Goal: Feedback & Contribution: Submit feedback/report problem

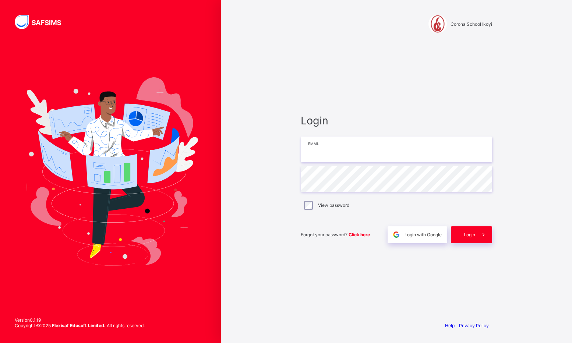
type input "**********"
click at [352, 134] on div "**********" at bounding box center [396, 178] width 191 height 129
click at [469, 230] on div "Login" at bounding box center [471, 234] width 41 height 17
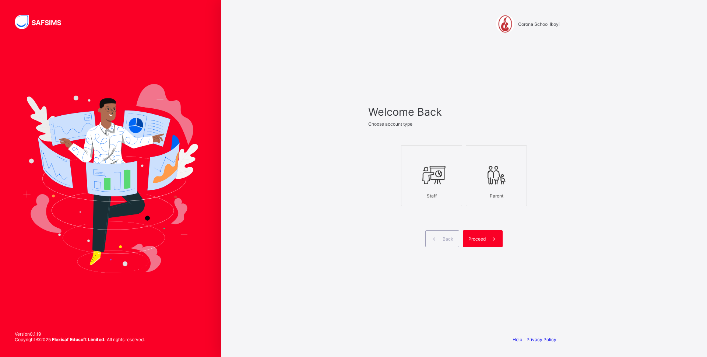
click at [444, 185] on icon at bounding box center [432, 175] width 26 height 22
click at [482, 241] on span "Proceed" at bounding box center [476, 239] width 17 height 6
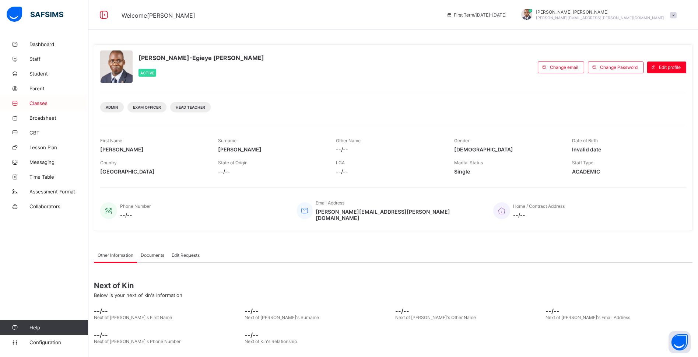
click at [37, 100] on span "Classes" at bounding box center [58, 103] width 59 height 6
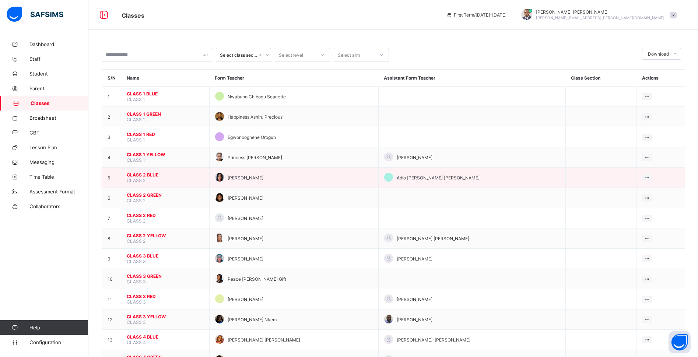
click at [152, 175] on span "CLASS 2 BLUE" at bounding box center [165, 175] width 77 height 6
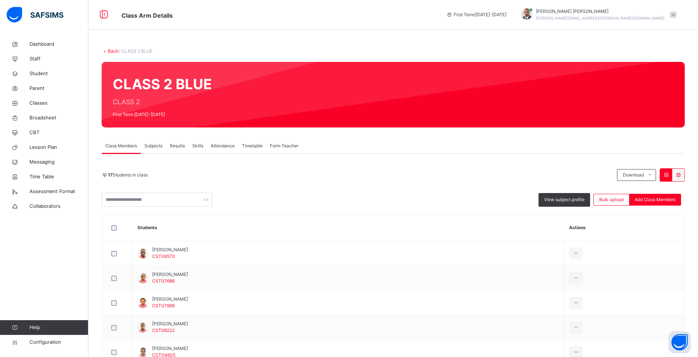
click at [112, 50] on link "Back" at bounding box center [113, 51] width 11 height 6
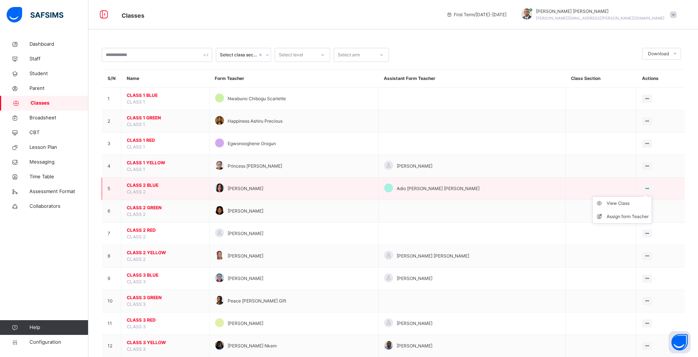
click at [572, 188] on icon at bounding box center [647, 189] width 6 height 6
click at [572, 215] on div "Assign form Teacher" at bounding box center [627, 216] width 42 height 7
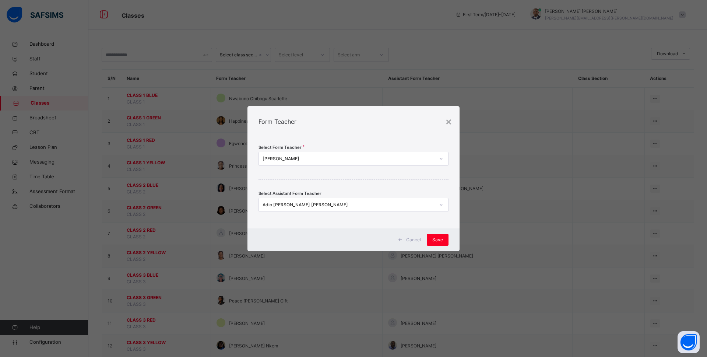
click at [415, 202] on div "Adio [PERSON_NAME] [PERSON_NAME]" at bounding box center [348, 204] width 172 height 7
type input "***"
click at [372, 225] on div "[PERSON_NAME]" at bounding box center [353, 221] width 189 height 13
click at [366, 208] on div "[PERSON_NAME]" at bounding box center [348, 204] width 172 height 7
click at [364, 205] on div "[PERSON_NAME]" at bounding box center [348, 204] width 172 height 7
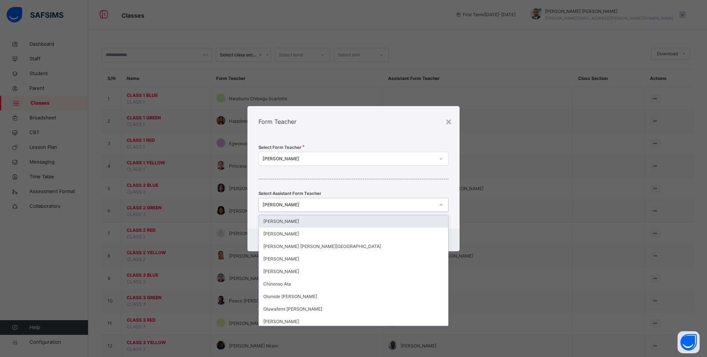
click at [346, 203] on div "[PERSON_NAME]" at bounding box center [348, 204] width 172 height 7
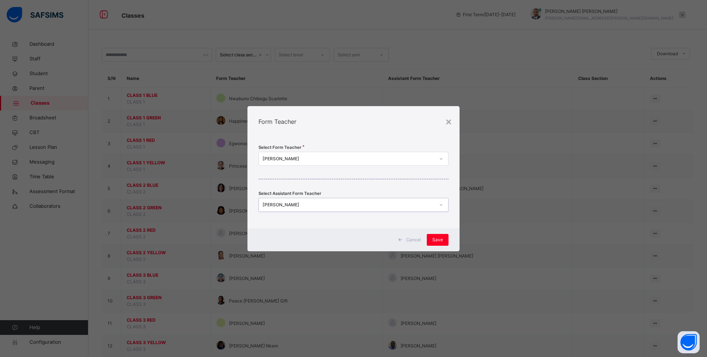
click at [346, 203] on div "[PERSON_NAME]" at bounding box center [348, 204] width 172 height 7
click at [360, 156] on div "[PERSON_NAME]" at bounding box center [348, 158] width 172 height 7
click at [441, 240] on span "Save" at bounding box center [437, 239] width 11 height 7
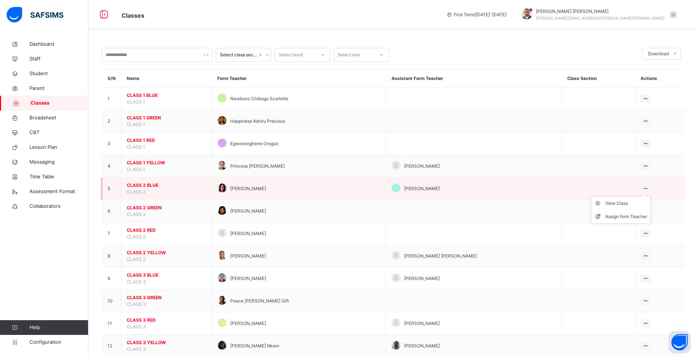
click at [572, 187] on icon at bounding box center [645, 189] width 6 height 6
click at [572, 188] on icon at bounding box center [645, 189] width 6 height 6
click at [572, 214] on div "Assign form Teacher" at bounding box center [626, 216] width 42 height 7
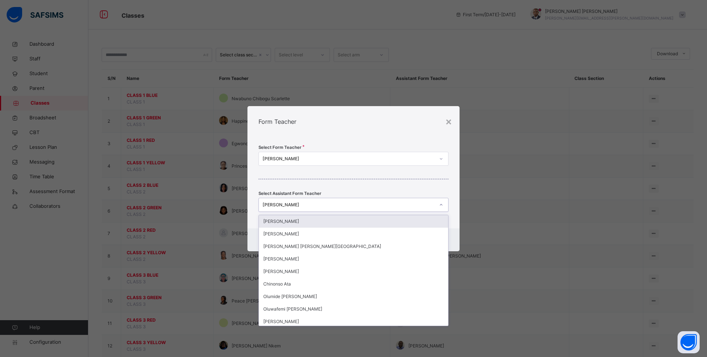
click at [430, 204] on div "[PERSON_NAME]" at bounding box center [348, 204] width 172 height 7
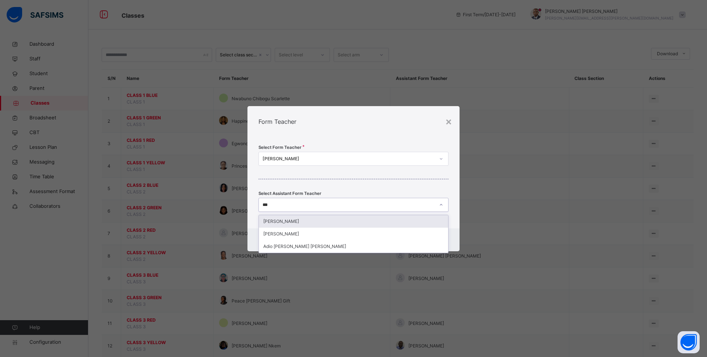
type input "****"
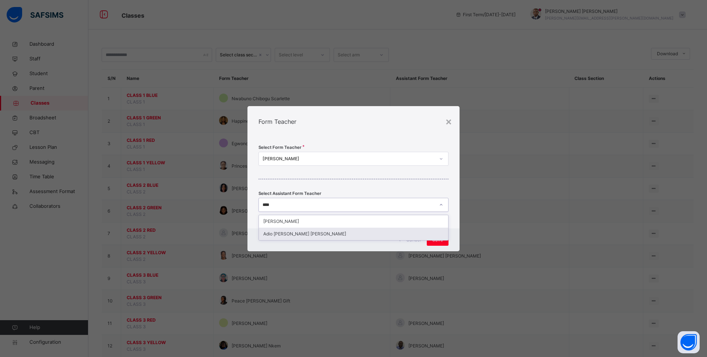
click at [403, 234] on div "Adio [PERSON_NAME] [PERSON_NAME]" at bounding box center [353, 234] width 189 height 13
click at [440, 237] on span "Save" at bounding box center [437, 239] width 11 height 7
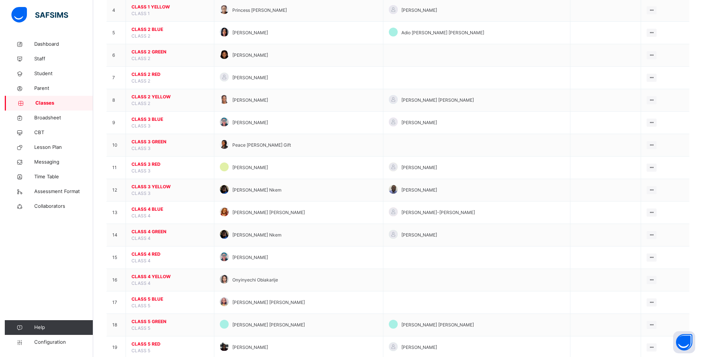
scroll to position [159, 0]
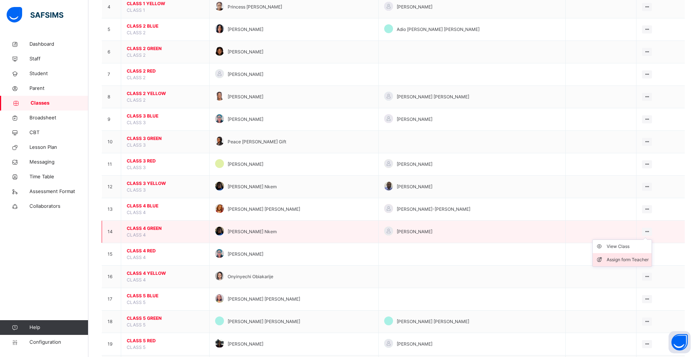
click at [572, 260] on div "Assign form Teacher" at bounding box center [627, 259] width 42 height 7
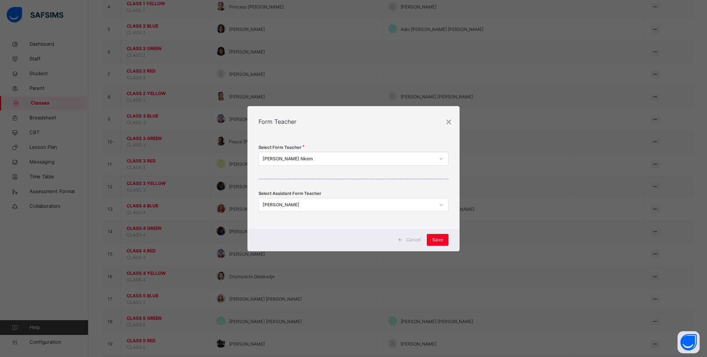
click at [353, 158] on div "[PERSON_NAME] Nkem" at bounding box center [348, 158] width 172 height 7
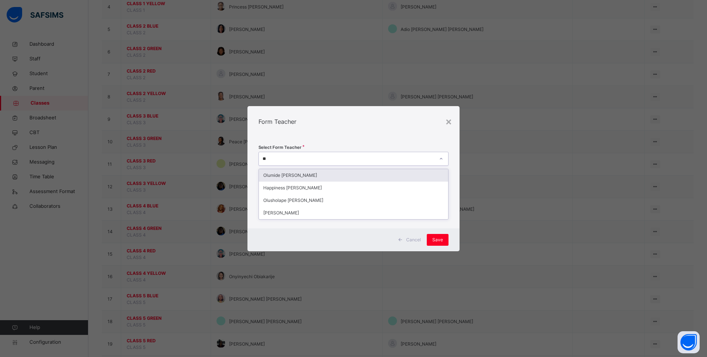
type input "***"
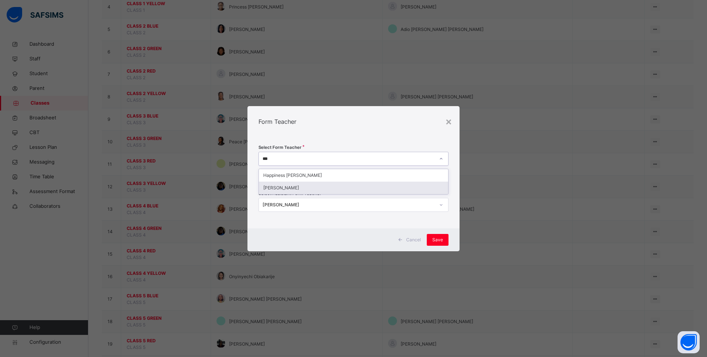
click at [327, 182] on div "[PERSON_NAME]" at bounding box center [353, 187] width 189 height 13
click at [433, 240] on span "Save" at bounding box center [437, 239] width 11 height 7
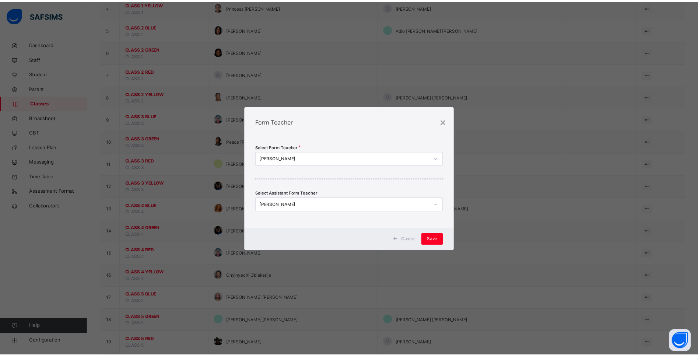
scroll to position [0, 0]
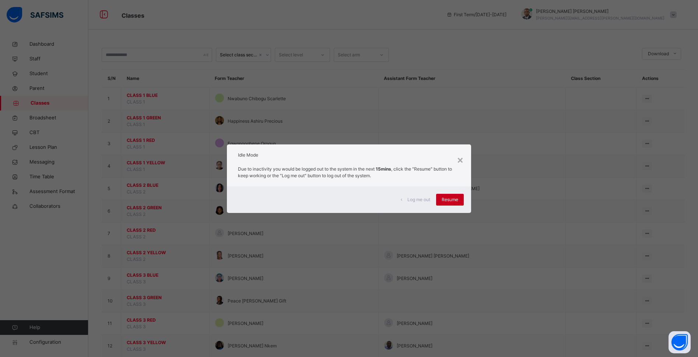
click at [458, 199] on span "Resume" at bounding box center [449, 199] width 17 height 7
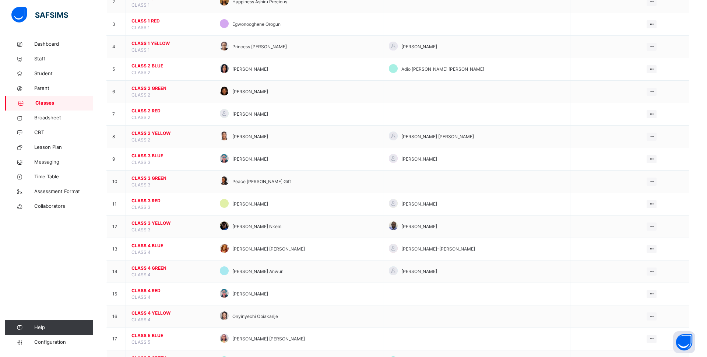
scroll to position [120, 0]
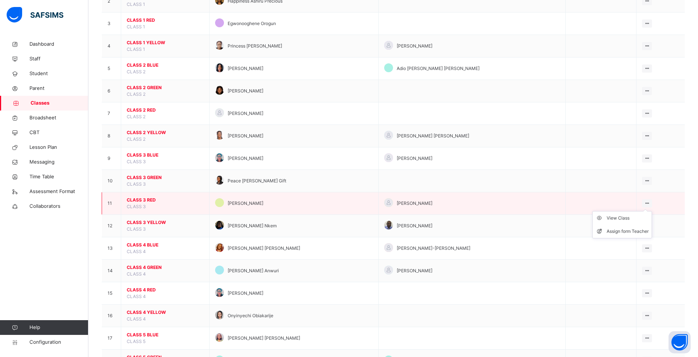
click at [572, 204] on icon at bounding box center [647, 203] width 6 height 6
click at [572, 229] on div "Assign form Teacher" at bounding box center [627, 231] width 42 height 7
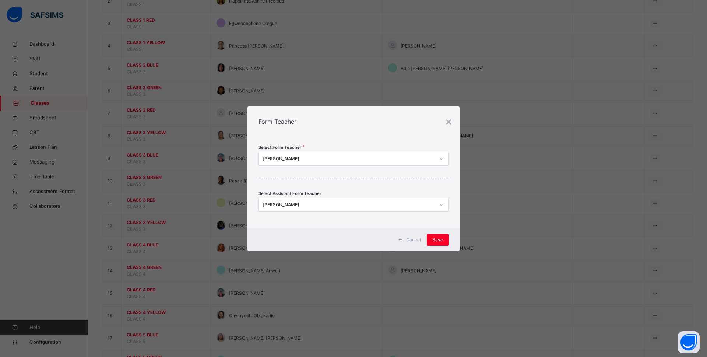
click at [391, 159] on div "[PERSON_NAME]" at bounding box center [348, 158] width 172 height 7
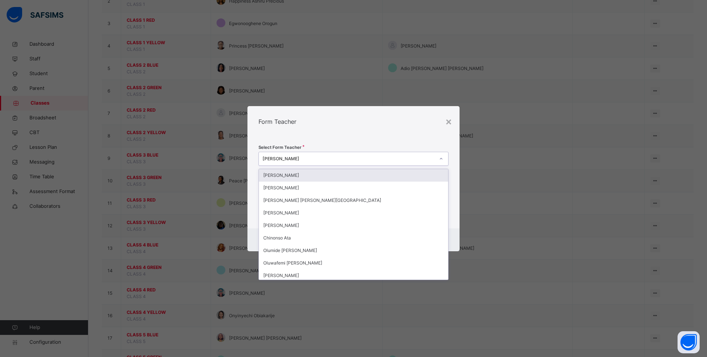
type input "*"
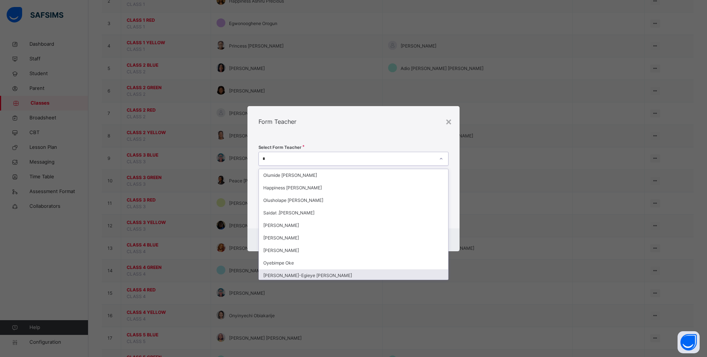
click at [410, 271] on div "[PERSON_NAME]-Egieye [PERSON_NAME]" at bounding box center [353, 275] width 189 height 13
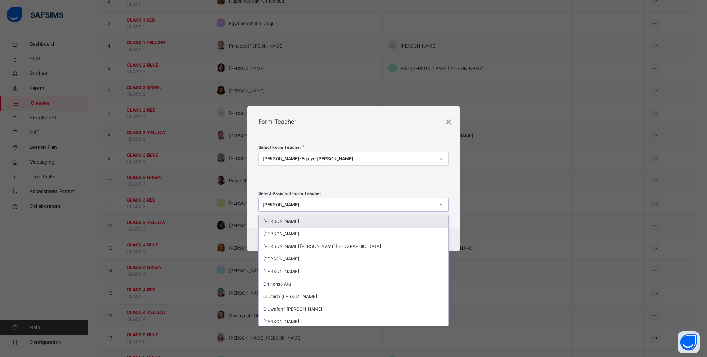
click at [439, 202] on icon at bounding box center [441, 204] width 4 height 7
type input "*"
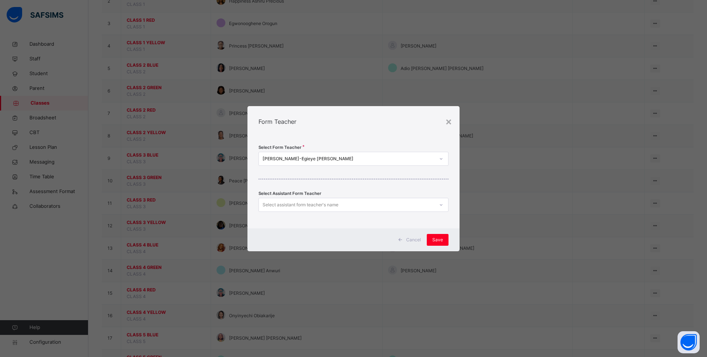
click at [445, 188] on div "Select Form Teacher [PERSON_NAME] [PERSON_NAME] Select Assistant Form Teacher S…" at bounding box center [353, 182] width 212 height 91
click at [441, 240] on span "Save" at bounding box center [437, 239] width 11 height 7
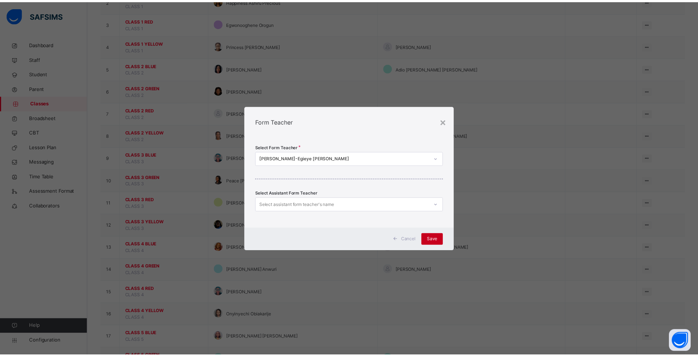
scroll to position [0, 0]
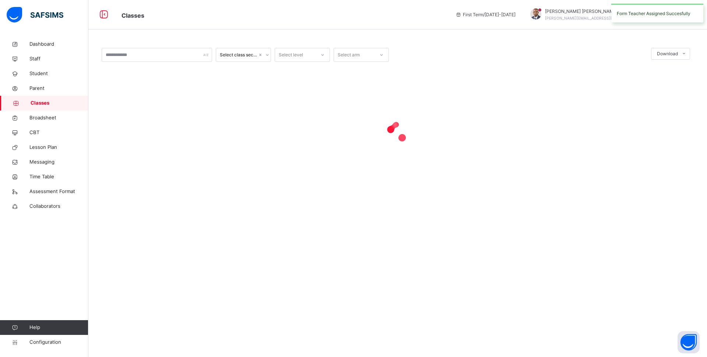
click at [441, 240] on div "Select class section Select level Select arm Download Pdf Report Excel Report ×…" at bounding box center [397, 178] width 618 height 357
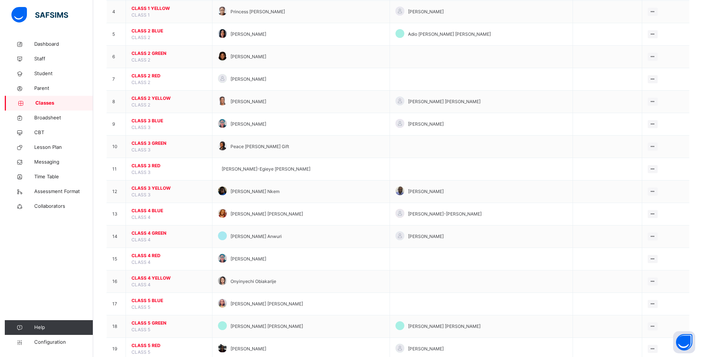
scroll to position [161, 0]
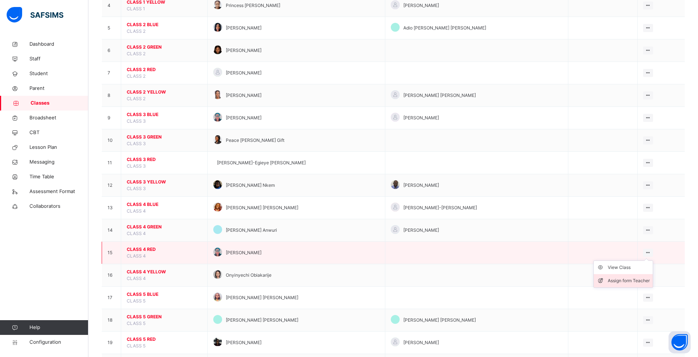
click at [572, 279] on div "Assign form Teacher" at bounding box center [628, 280] width 42 height 7
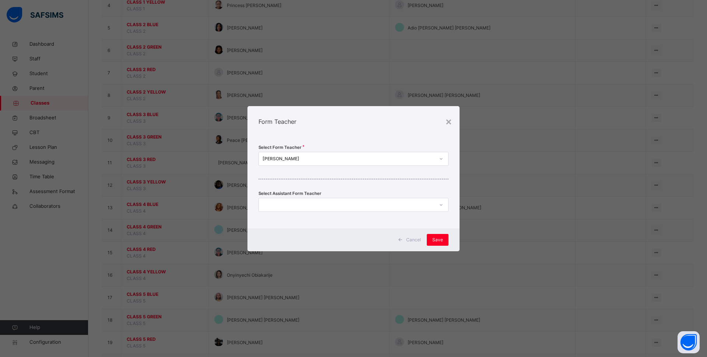
click at [332, 160] on div "[PERSON_NAME]" at bounding box center [348, 158] width 172 height 7
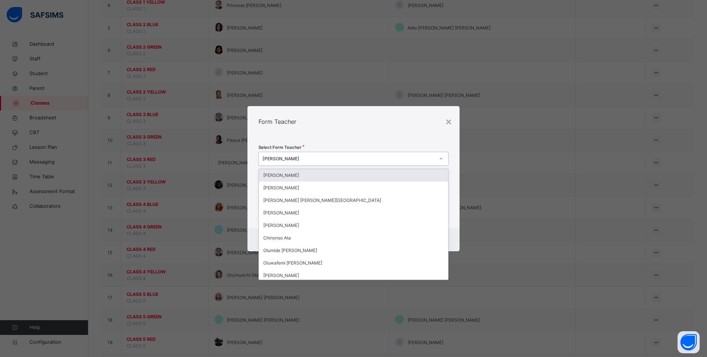
type input "*"
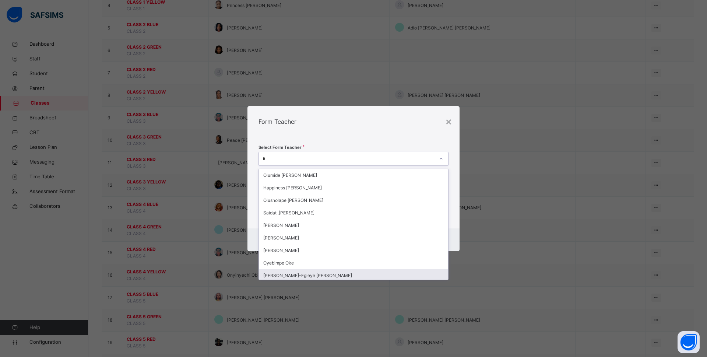
click at [312, 274] on div "[PERSON_NAME]-Egieye [PERSON_NAME]" at bounding box center [353, 275] width 189 height 13
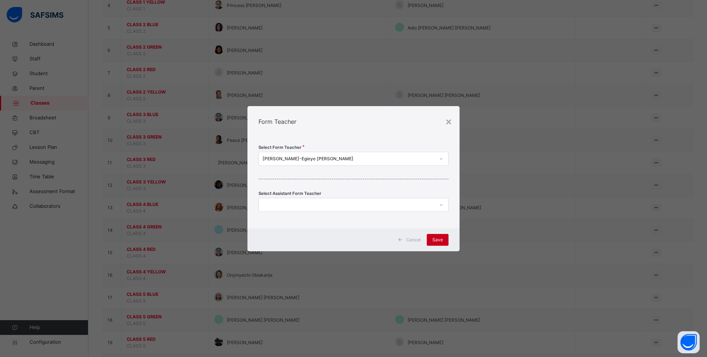
click at [436, 238] on span "Save" at bounding box center [437, 239] width 11 height 7
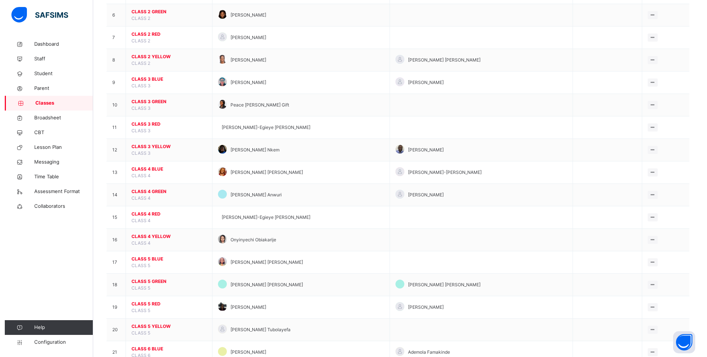
scroll to position [196, 0]
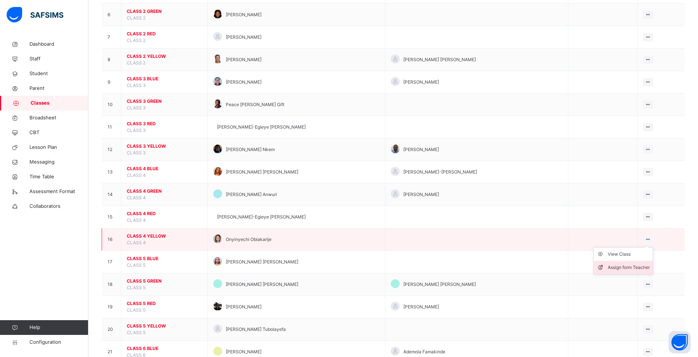
click at [572, 265] on div "Assign form Teacher" at bounding box center [628, 267] width 42 height 7
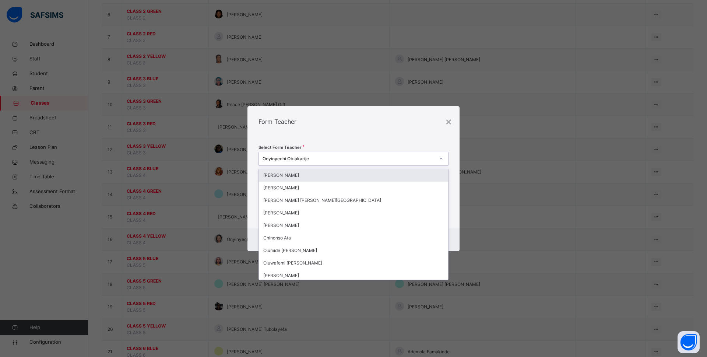
click at [350, 159] on div "Onyinyechi Obiakarije" at bounding box center [348, 158] width 172 height 7
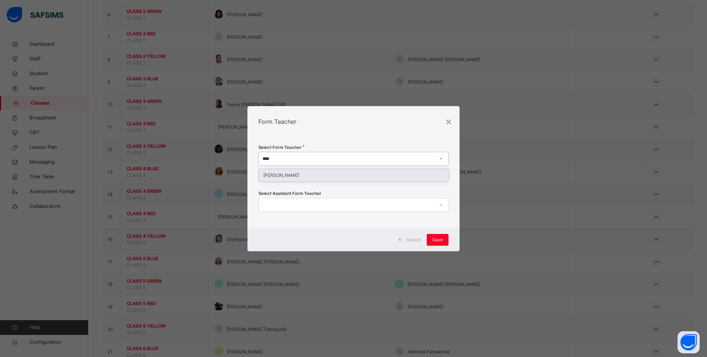
type input "*****"
click at [337, 173] on div "[PERSON_NAME]" at bounding box center [353, 175] width 189 height 13
click at [438, 238] on span "Save" at bounding box center [437, 239] width 11 height 7
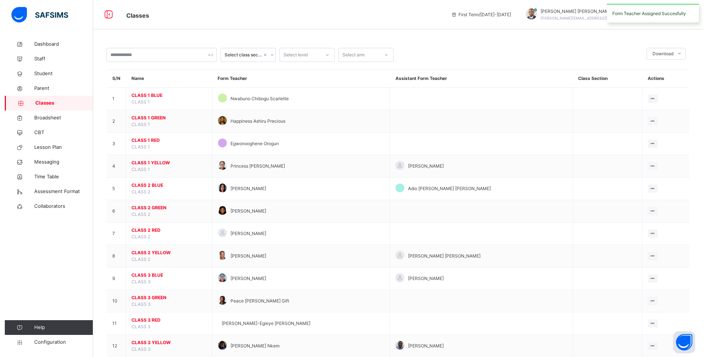
scroll to position [288, 0]
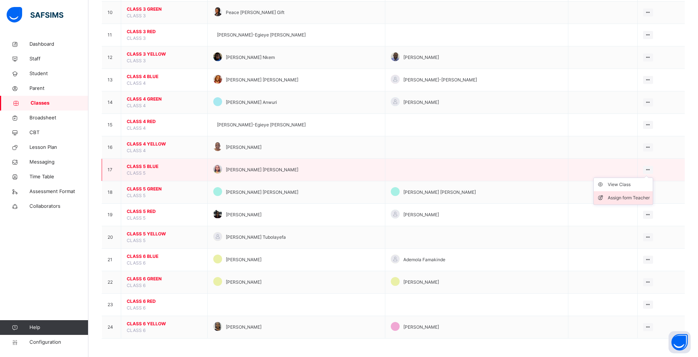
click at [572, 195] on div "Assign form Teacher" at bounding box center [628, 197] width 42 height 7
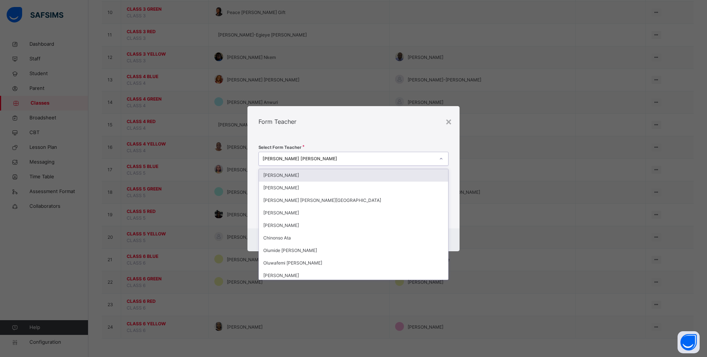
click at [354, 159] on div "[PERSON_NAME] [PERSON_NAME]" at bounding box center [348, 158] width 172 height 7
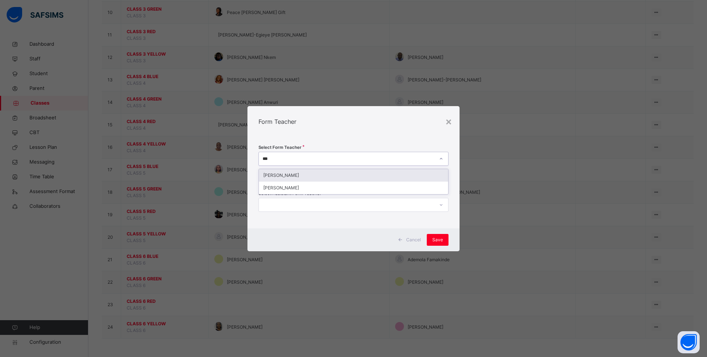
type input "****"
click at [315, 177] on div "[PERSON_NAME]" at bounding box center [353, 175] width 189 height 13
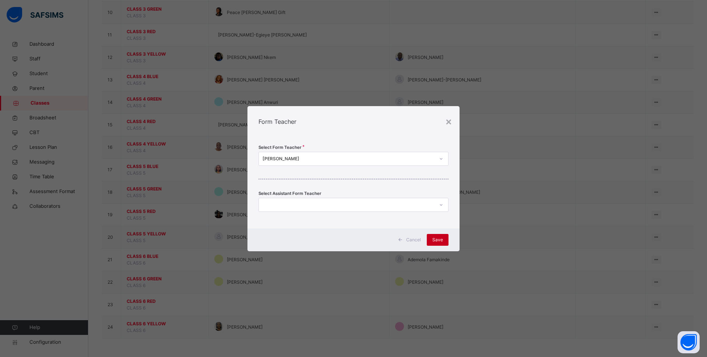
click at [440, 238] on span "Save" at bounding box center [437, 239] width 11 height 7
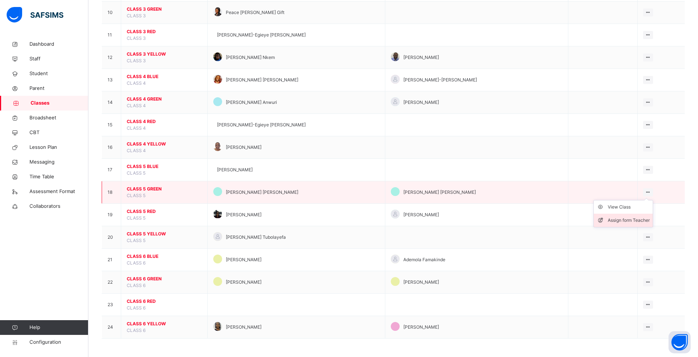
click at [572, 219] on div "Assign form Teacher" at bounding box center [628, 219] width 42 height 7
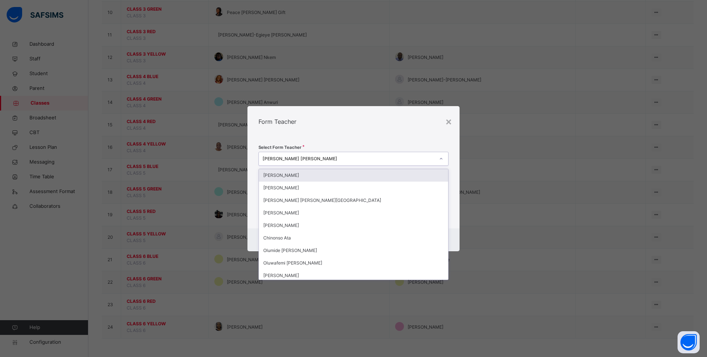
click at [367, 157] on div "[PERSON_NAME] [PERSON_NAME]" at bounding box center [348, 158] width 172 height 7
type input "*"
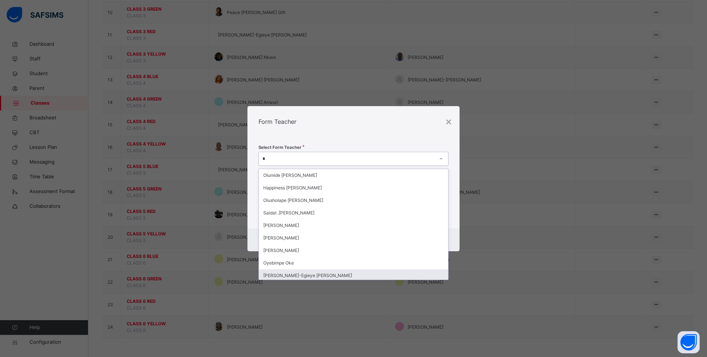
click at [332, 271] on div "[PERSON_NAME]-Egieye [PERSON_NAME]" at bounding box center [353, 275] width 189 height 13
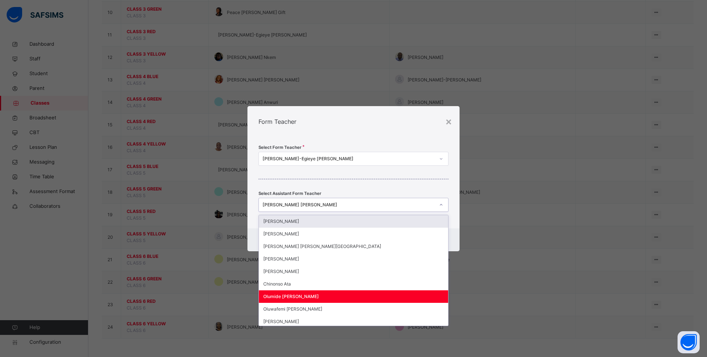
click at [363, 206] on div "[PERSON_NAME] [PERSON_NAME]" at bounding box center [348, 204] width 172 height 7
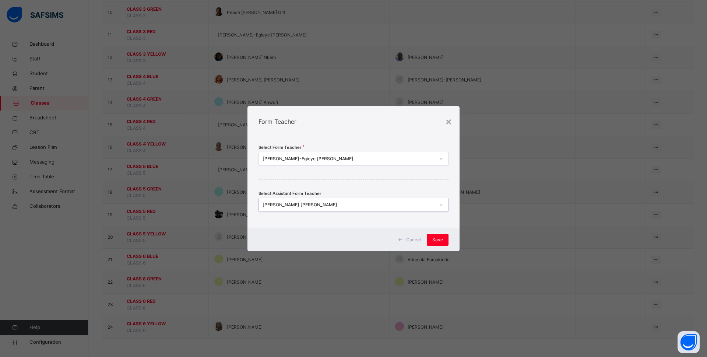
click at [363, 206] on div "[PERSON_NAME] [PERSON_NAME]" at bounding box center [348, 204] width 172 height 7
type input "*"
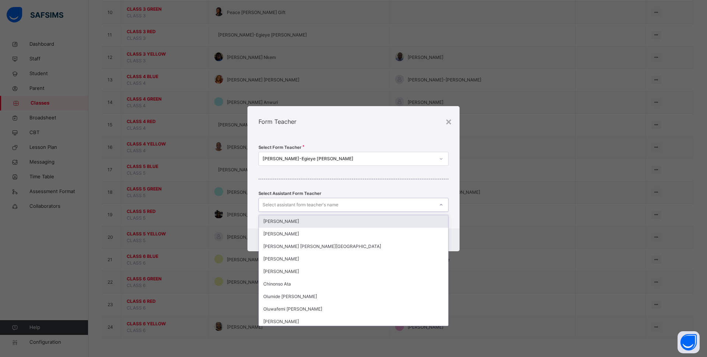
click at [387, 182] on div "Select Form Teacher [PERSON_NAME] [PERSON_NAME] Select Assistant Form Teacher o…" at bounding box center [353, 182] width 212 height 91
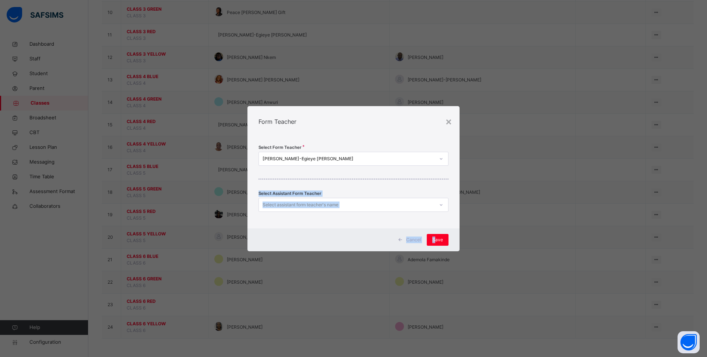
drag, startPoint x: 434, startPoint y: 239, endPoint x: 402, endPoint y: 195, distance: 55.1
click at [402, 195] on div "× Form Teacher Select Form Teacher [PERSON_NAME] [PERSON_NAME] Select Assistant…" at bounding box center [353, 178] width 212 height 145
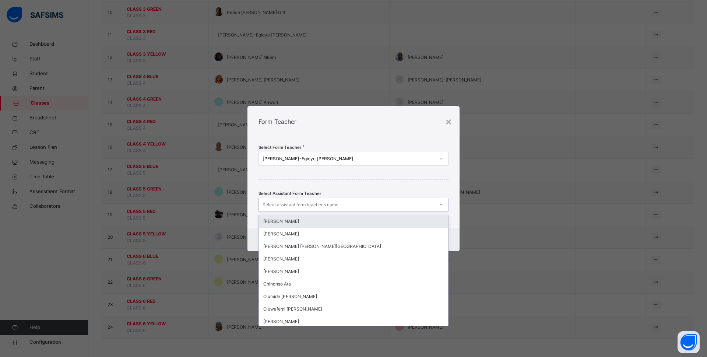
click at [400, 201] on div "Select assistant form teacher's name" at bounding box center [346, 204] width 175 height 11
type input "***"
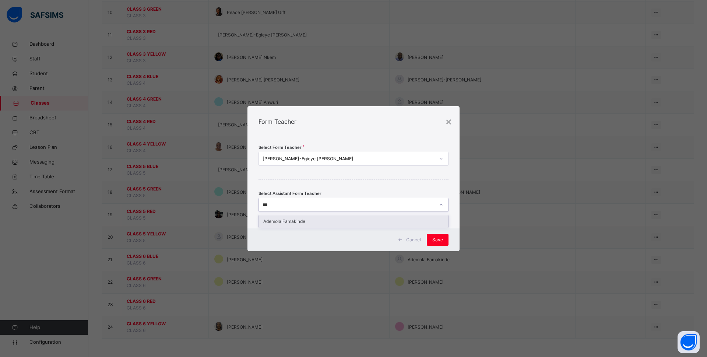
click at [374, 219] on div "Ademola Famakinde" at bounding box center [353, 221] width 189 height 13
click at [441, 237] on span "Save" at bounding box center [437, 239] width 11 height 7
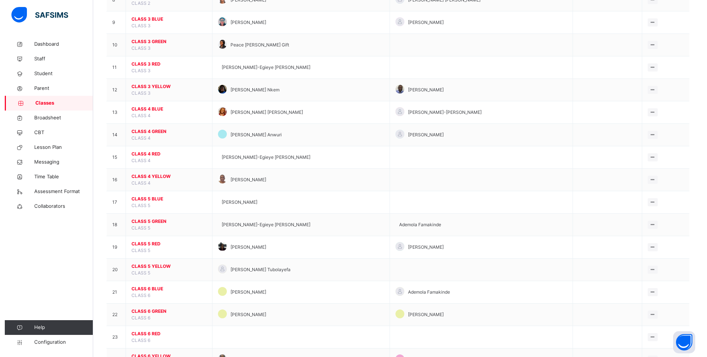
scroll to position [267, 0]
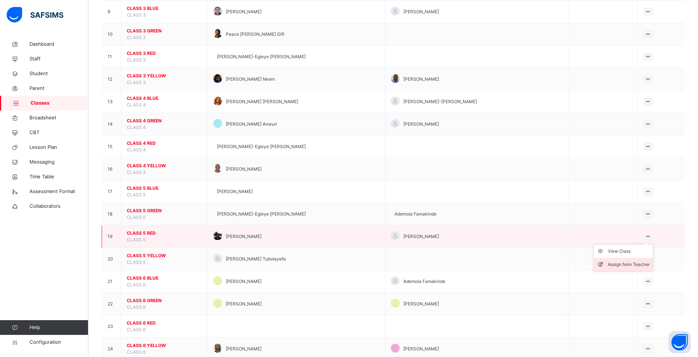
click at [572, 262] on div "Assign form Teacher" at bounding box center [628, 264] width 42 height 7
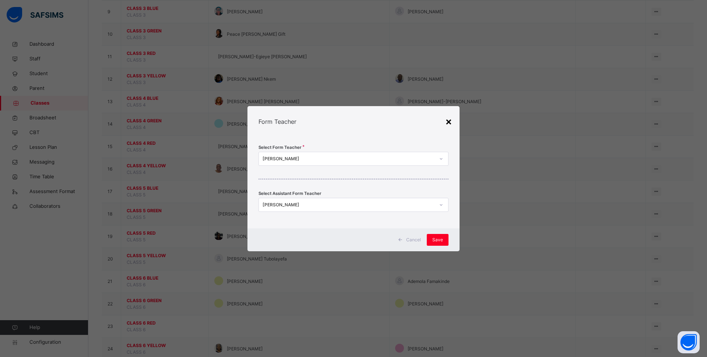
click at [450, 120] on div "×" at bounding box center [448, 120] width 7 height 15
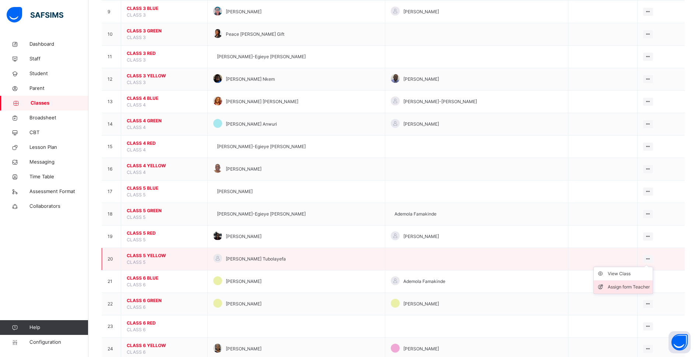
click at [572, 288] on div "Assign form Teacher" at bounding box center [628, 286] width 42 height 7
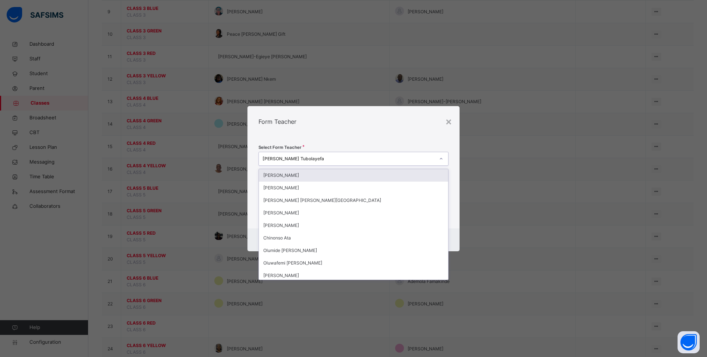
click at [359, 156] on div "[PERSON_NAME] Tubolayefa" at bounding box center [348, 158] width 172 height 7
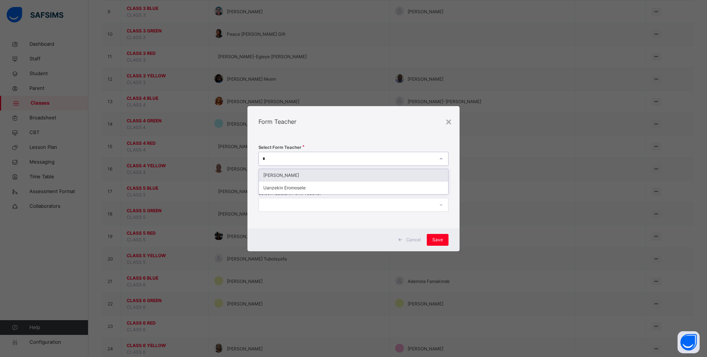
type input "**"
click at [336, 176] on div "[PERSON_NAME]" at bounding box center [353, 175] width 189 height 13
click at [437, 240] on span "Save" at bounding box center [437, 239] width 11 height 7
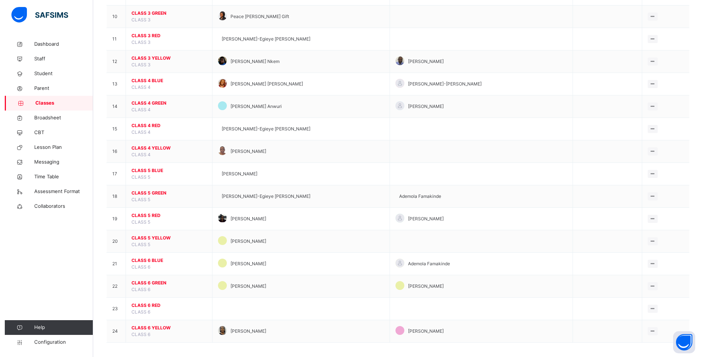
scroll to position [288, 0]
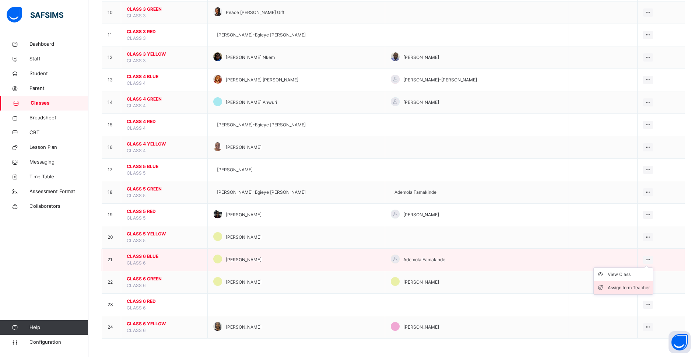
click at [572, 288] on div "Assign form Teacher" at bounding box center [628, 287] width 42 height 7
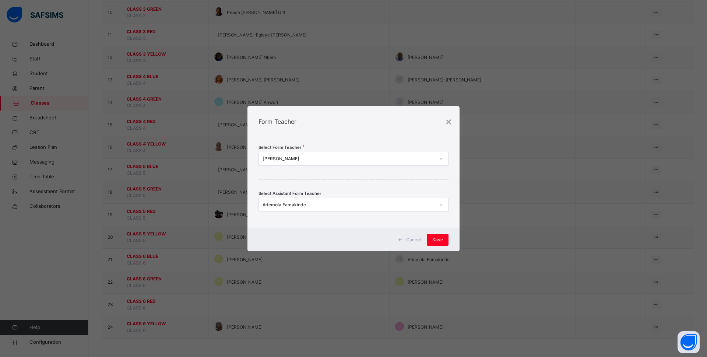
click at [345, 155] on div "[PERSON_NAME]" at bounding box center [346, 158] width 175 height 11
type input "****"
click at [336, 173] on div "Chinyelu [PERSON_NAME]" at bounding box center [353, 175] width 189 height 13
click at [346, 203] on div "Ademola Famakinde" at bounding box center [348, 204] width 172 height 7
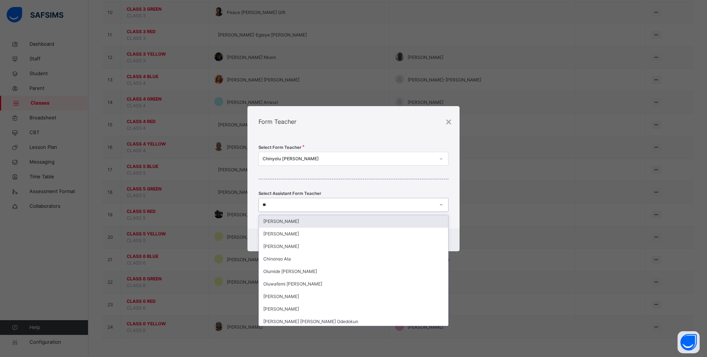
type input "*"
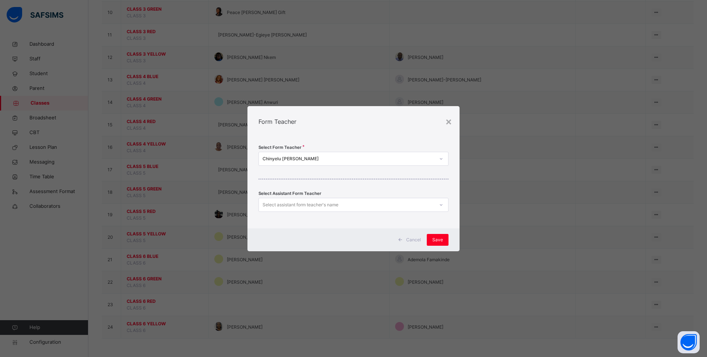
click at [344, 190] on div "Select Form Teacher [PERSON_NAME] [PERSON_NAME] Select Assistant Form Teacher S…" at bounding box center [353, 182] width 212 height 91
click at [436, 240] on span "Save" at bounding box center [437, 239] width 11 height 7
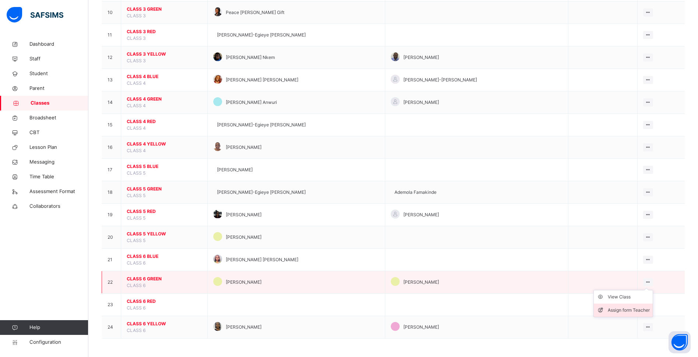
click at [572, 308] on div "Assign form Teacher" at bounding box center [628, 309] width 42 height 7
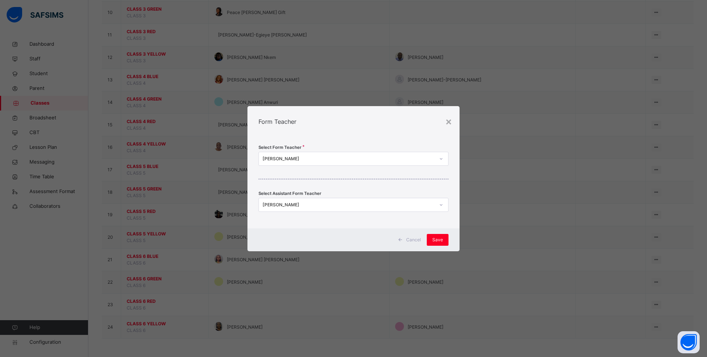
click at [385, 155] on div "[PERSON_NAME]" at bounding box center [348, 158] width 172 height 7
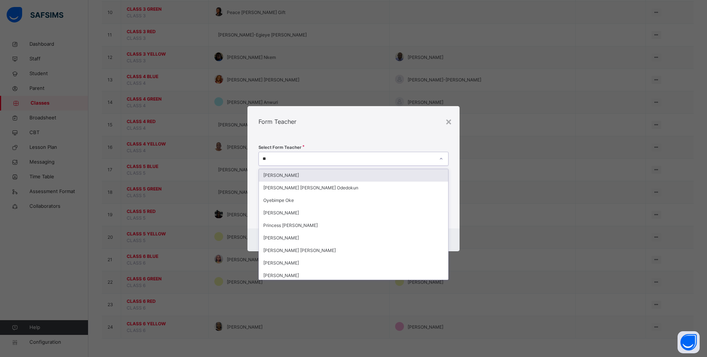
type input "***"
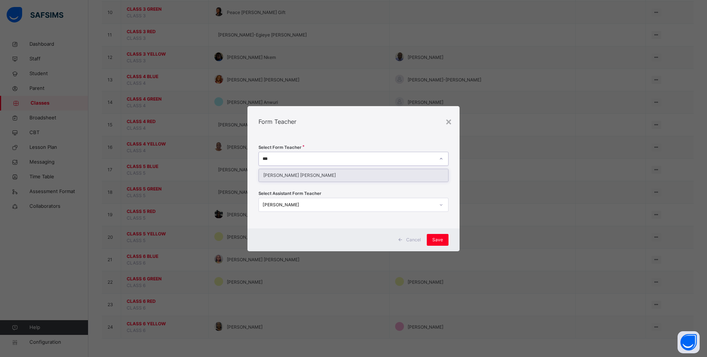
click at [371, 175] on div "[PERSON_NAME] [PERSON_NAME]" at bounding box center [353, 175] width 189 height 13
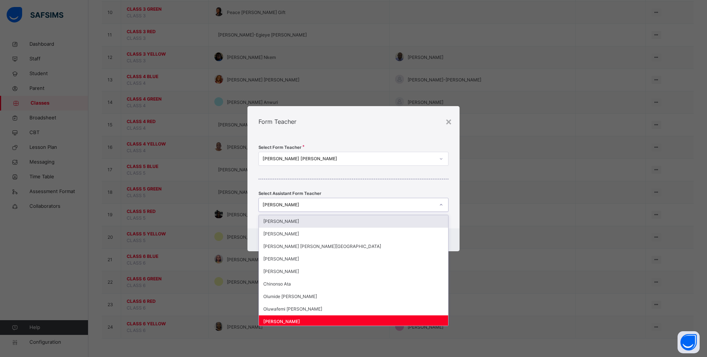
click at [367, 205] on div "[PERSON_NAME]" at bounding box center [348, 204] width 172 height 7
type input "*"
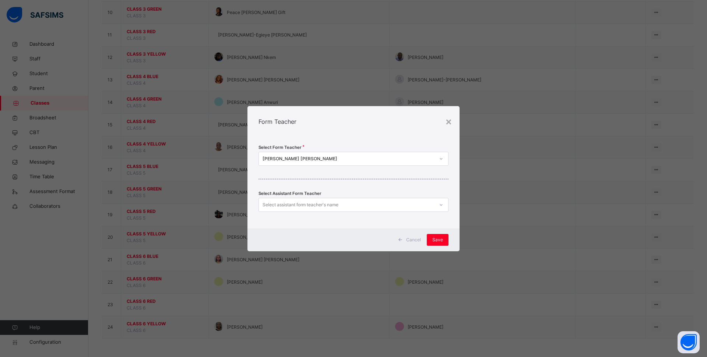
click at [373, 190] on div "Select Form Teacher [PERSON_NAME] [PERSON_NAME] Select Assistant Form Teacher S…" at bounding box center [353, 182] width 212 height 91
click at [434, 237] on span "Save" at bounding box center [437, 239] width 11 height 7
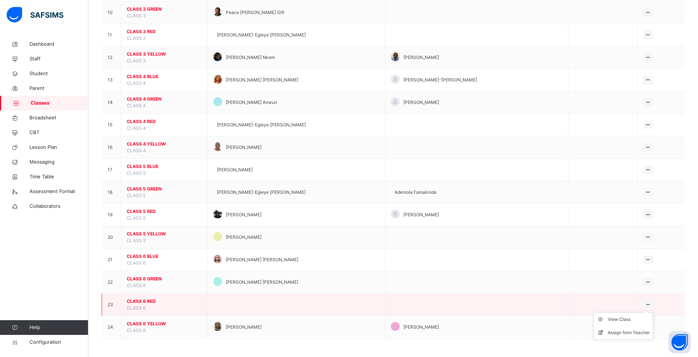
click at [572, 303] on icon at bounding box center [648, 305] width 6 height 6
click at [572, 331] on div "Assign form Teacher" at bounding box center [628, 332] width 42 height 7
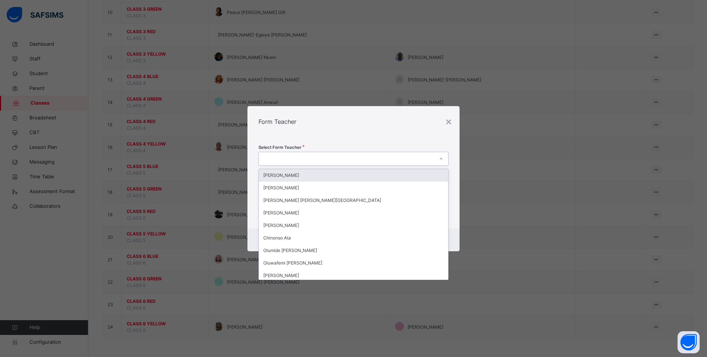
click at [297, 154] on div at bounding box center [346, 158] width 175 height 11
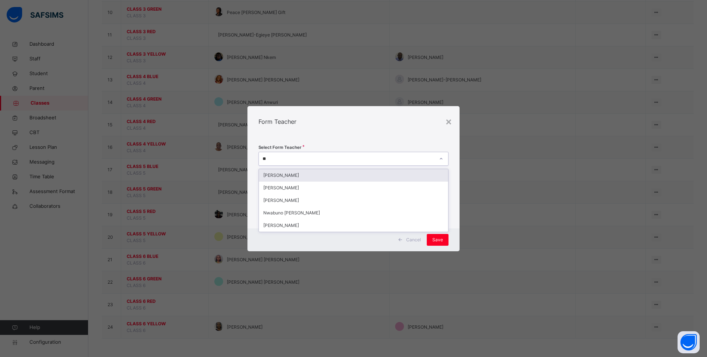
type input "***"
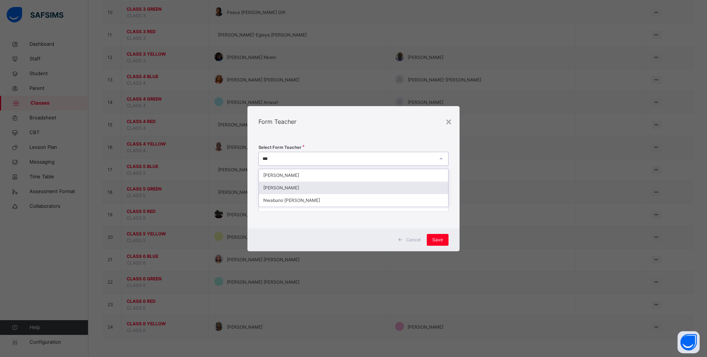
click at [295, 186] on div "[PERSON_NAME]" at bounding box center [353, 187] width 189 height 13
click at [381, 204] on div at bounding box center [346, 204] width 175 height 11
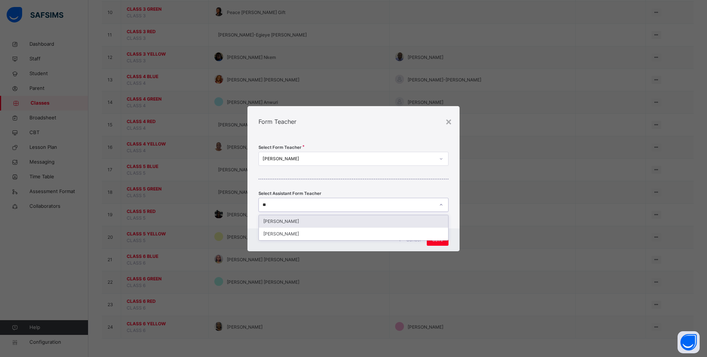
type input "***"
click at [371, 222] on div "[PERSON_NAME]" at bounding box center [353, 221] width 189 height 13
click at [440, 238] on span "Save" at bounding box center [437, 239] width 11 height 7
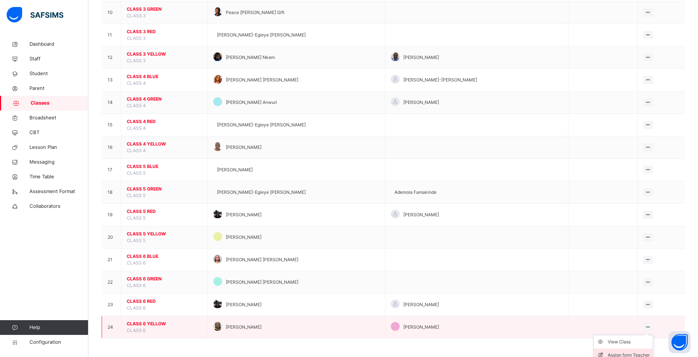
click at [572, 343] on div "Assign form Teacher" at bounding box center [628, 354] width 42 height 7
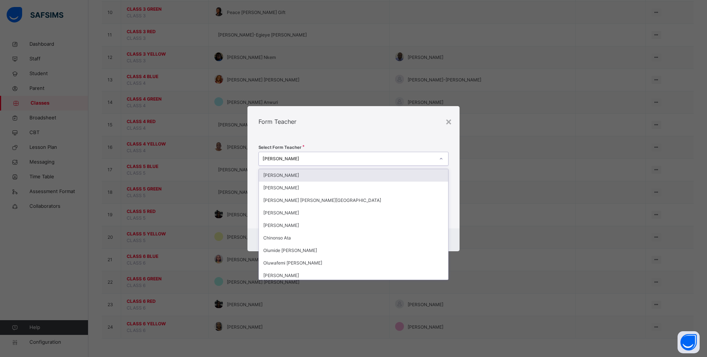
click at [300, 158] on div "[PERSON_NAME]" at bounding box center [348, 158] width 172 height 7
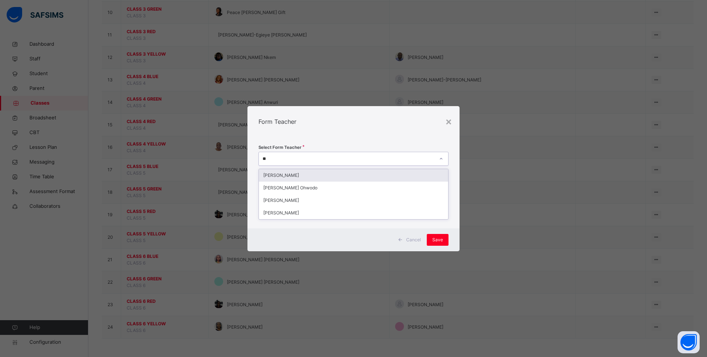
type input "***"
click at [306, 178] on div "[PERSON_NAME] Ohwodo" at bounding box center [353, 175] width 189 height 13
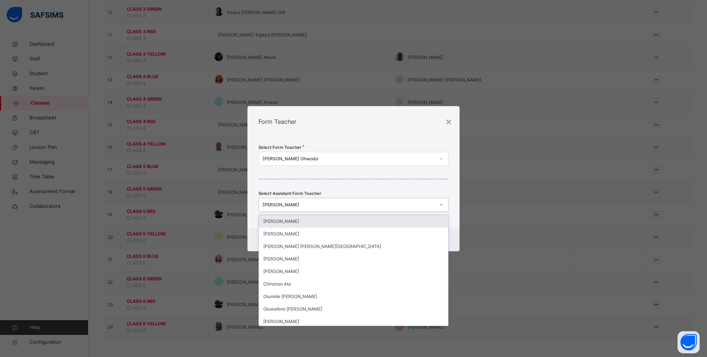
click at [334, 208] on div "[PERSON_NAME]" at bounding box center [348, 204] width 172 height 7
type input "*"
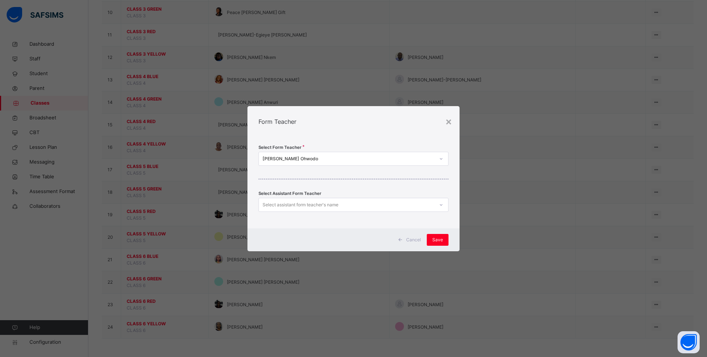
click at [359, 184] on div "Select Form Teacher [PERSON_NAME] Ohwodo Select Assistant Form Teacher Select a…" at bounding box center [353, 182] width 212 height 91
click at [439, 239] on span "Save" at bounding box center [437, 239] width 11 height 7
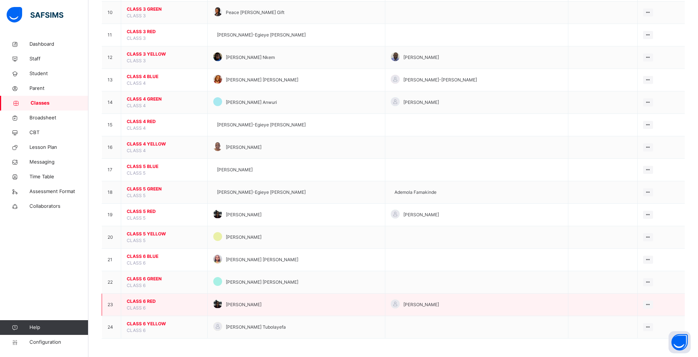
click at [138, 298] on span "CLASS 6 RED" at bounding box center [164, 301] width 75 height 7
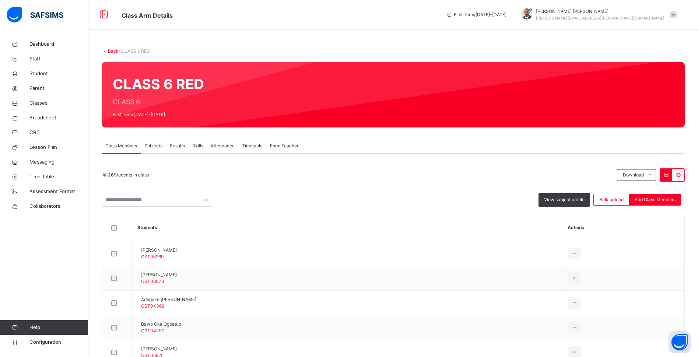
click at [86, 230] on div "Dashboard Staff Student Parent Classes Broadsheet CBT Lesson Plan Messaging Tim…" at bounding box center [44, 192] width 88 height 327
click at [131, 185] on div "26 Students in class Download Pdf Report Excel Report View subject profile Bulk…" at bounding box center [393, 187] width 583 height 38
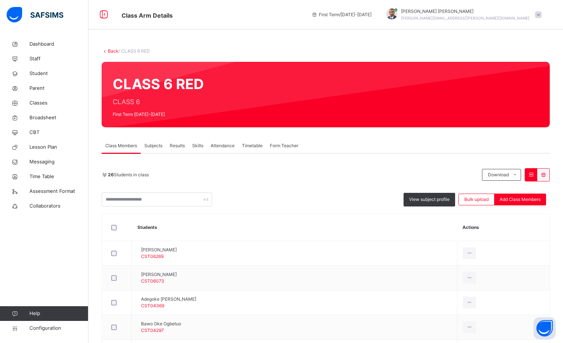
click at [269, 187] on div "26 Students in class Download Pdf Report Excel Report View subject profile Bulk…" at bounding box center [326, 187] width 448 height 38
click at [515, 197] on span "Add Class Members" at bounding box center [520, 199] width 41 height 7
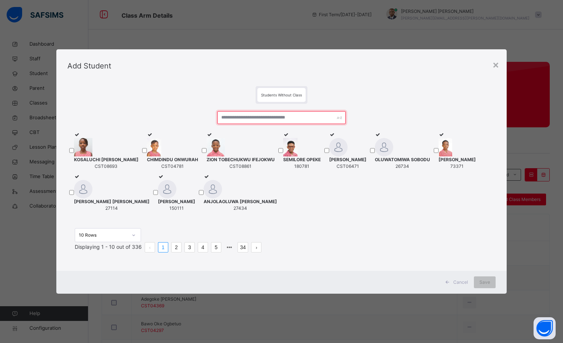
click at [265, 111] on input "text" at bounding box center [281, 117] width 128 height 13
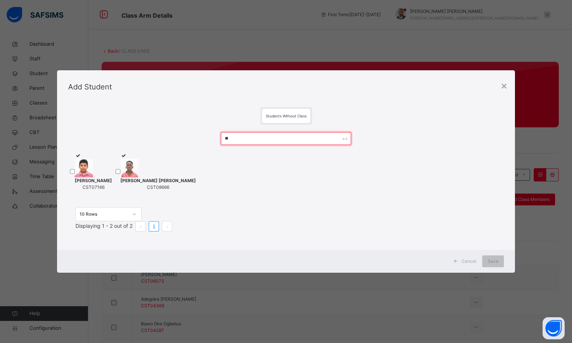
type input "*"
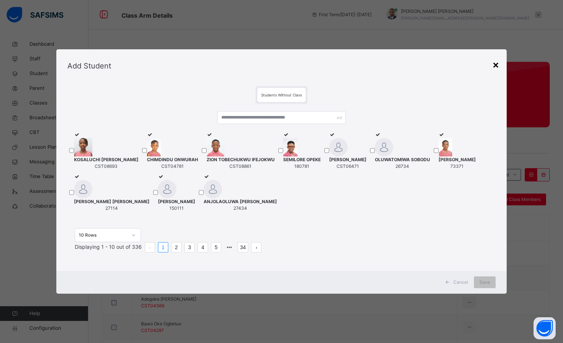
click at [497, 57] on div "×" at bounding box center [495, 64] width 7 height 15
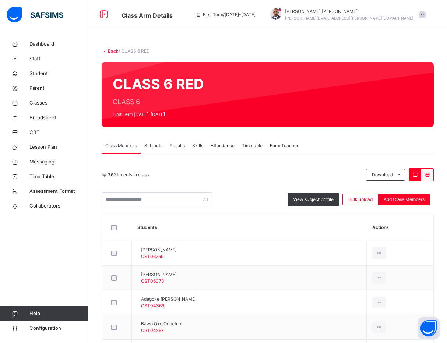
click at [255, 202] on div "View subject profile Bulk upload Add Class Members" at bounding box center [268, 200] width 332 height 14
click at [47, 328] on span "Configuration" at bounding box center [58, 328] width 59 height 7
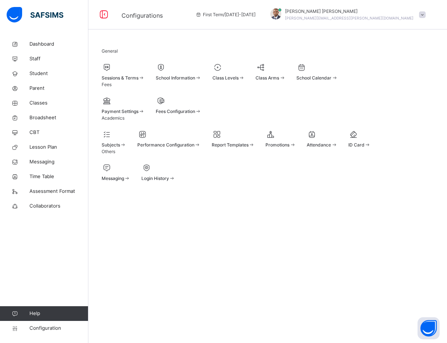
click at [276, 139] on span at bounding box center [270, 134] width 10 height 9
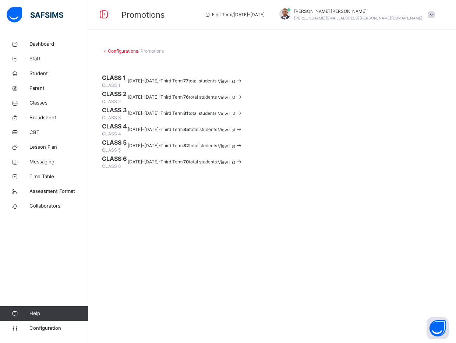
click at [235, 165] on span "View list" at bounding box center [226, 162] width 17 height 6
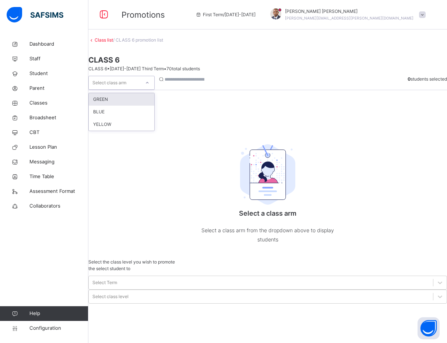
click at [149, 87] on icon at bounding box center [147, 82] width 4 height 7
click at [148, 106] on div "GREEN" at bounding box center [122, 99] width 66 height 13
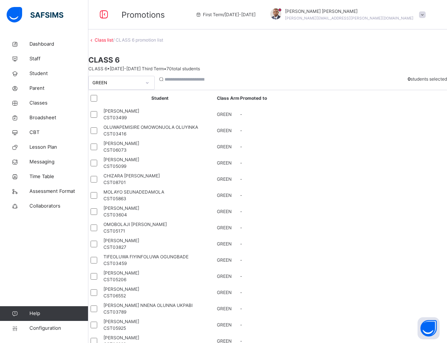
click at [149, 87] on icon at bounding box center [147, 82] width 4 height 7
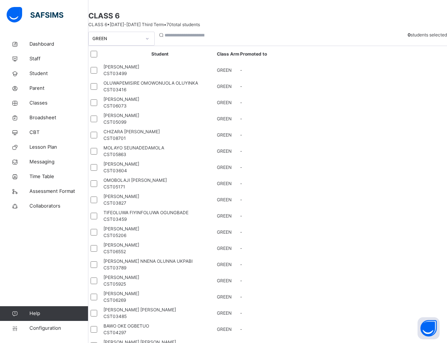
scroll to position [42, 0]
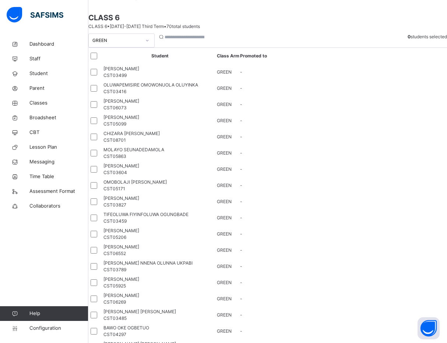
click at [310, 173] on div "GREEN 0 students selected Student Class Arm Promoted to [PERSON_NAME] BIIRANEE …" at bounding box center [267, 243] width 359 height 419
click at [43, 101] on span "Classes" at bounding box center [58, 102] width 59 height 7
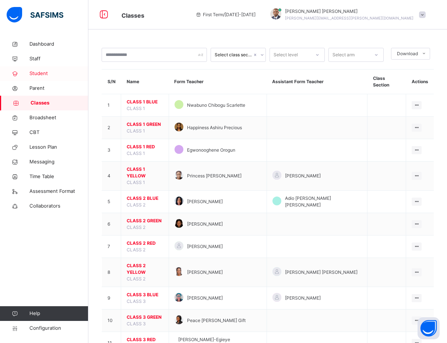
click at [41, 73] on span "Student" at bounding box center [58, 73] width 59 height 7
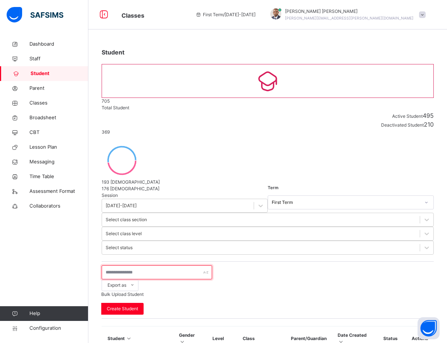
click at [175, 265] on input "text" at bounding box center [157, 272] width 110 height 14
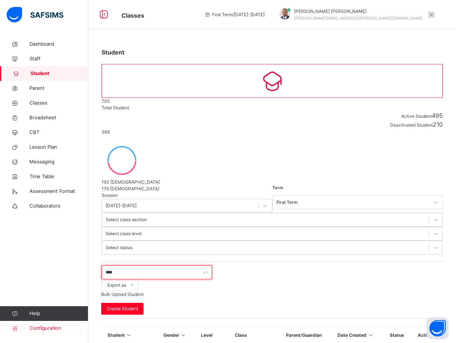
type input "****"
click at [41, 328] on span "Configuration" at bounding box center [58, 328] width 59 height 7
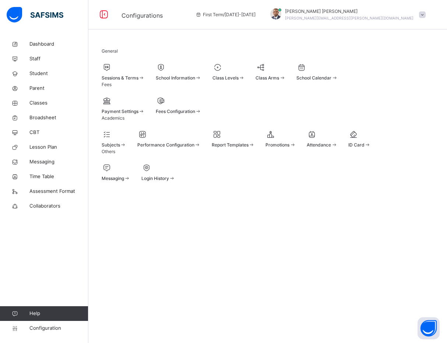
click at [296, 140] on div at bounding box center [280, 134] width 30 height 11
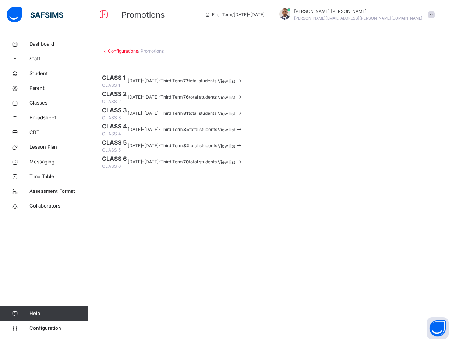
click at [235, 84] on span "View list" at bounding box center [226, 81] width 17 height 6
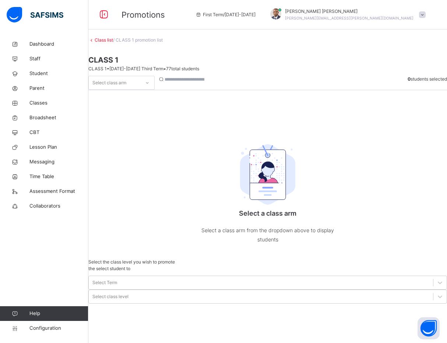
click at [113, 43] on link "Class list" at bounding box center [104, 40] width 18 height 6
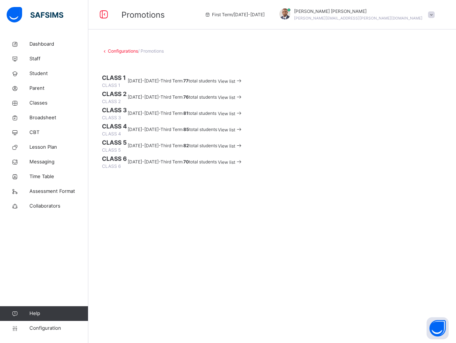
click at [243, 102] on div "View list" at bounding box center [230, 97] width 25 height 8
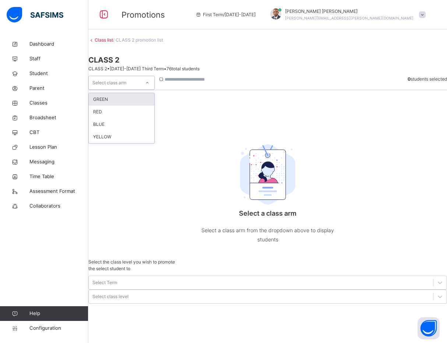
click at [140, 89] on div "Select class arm" at bounding box center [115, 82] width 52 height 11
click at [143, 106] on div "GREEN" at bounding box center [122, 99] width 66 height 13
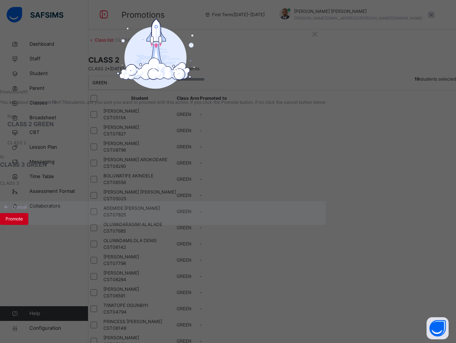
click at [23, 222] on span "Promote" at bounding box center [14, 219] width 17 height 7
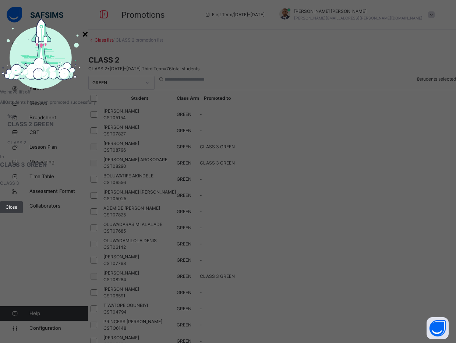
click at [89, 41] on div "×" at bounding box center [85, 33] width 7 height 15
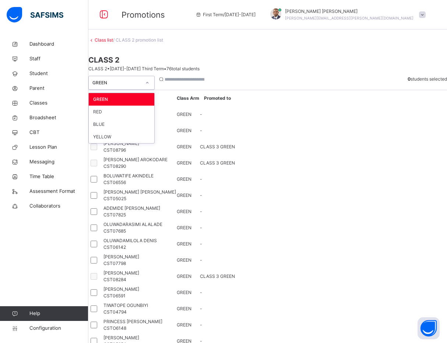
click at [123, 86] on div "GREEN" at bounding box center [116, 83] width 49 height 7
click at [123, 118] on div "RED" at bounding box center [122, 112] width 66 height 13
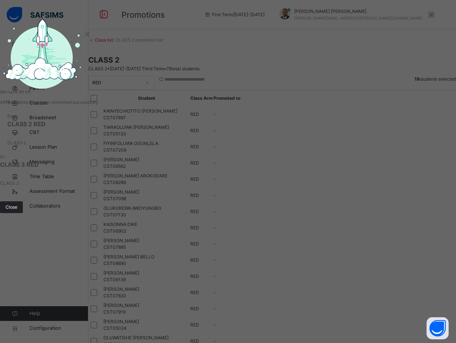
click at [17, 211] on span "Close" at bounding box center [12, 207] width 12 height 7
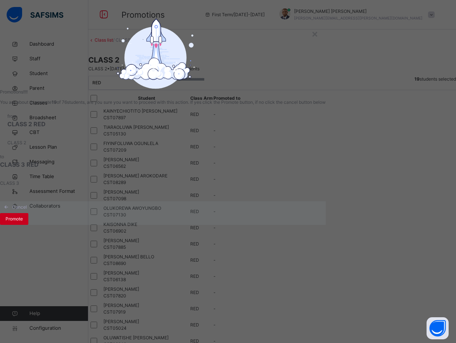
click at [23, 222] on span "Promote" at bounding box center [14, 219] width 17 height 7
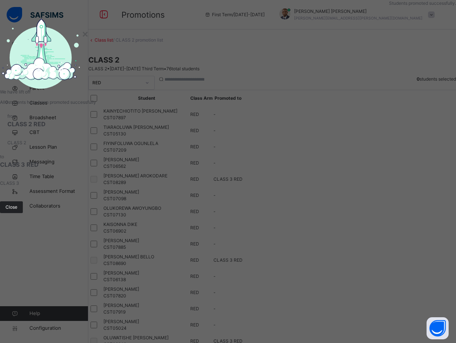
click at [17, 211] on span "Close" at bounding box center [12, 207] width 12 height 7
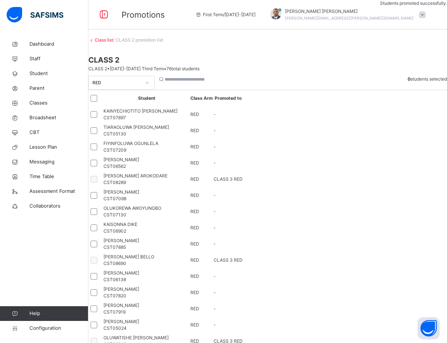
click at [137, 86] on div "RED" at bounding box center [116, 83] width 49 height 7
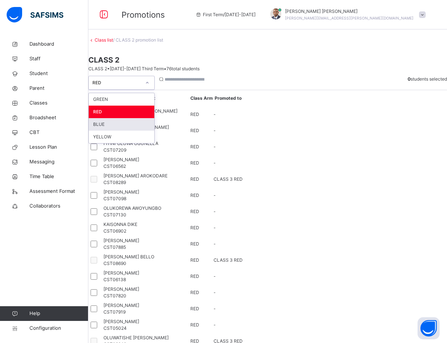
click at [130, 131] on div "BLUE" at bounding box center [122, 124] width 66 height 13
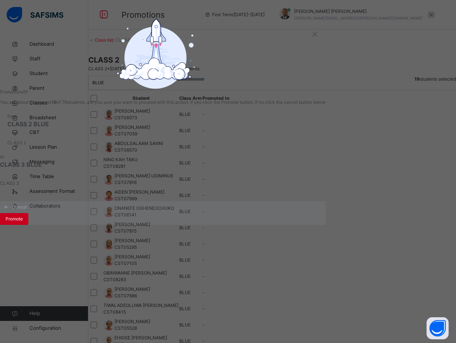
click at [23, 222] on span "Promote" at bounding box center [14, 219] width 17 height 7
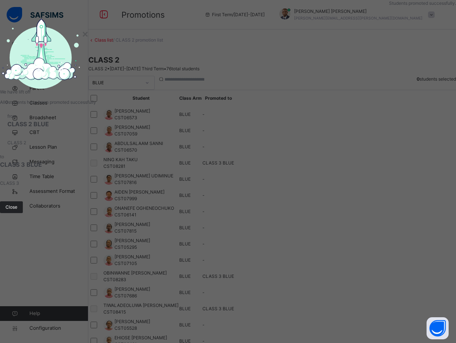
click at [17, 211] on span "Close" at bounding box center [12, 207] width 12 height 7
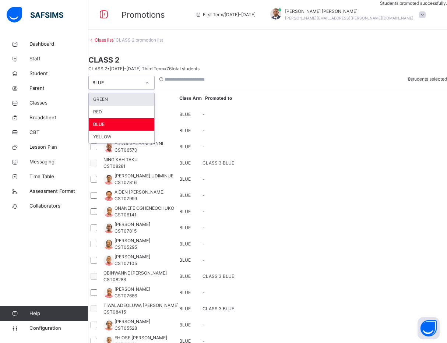
click at [113, 86] on div "BLUE" at bounding box center [116, 83] width 49 height 7
click at [118, 143] on div "YELLOW" at bounding box center [122, 137] width 66 height 13
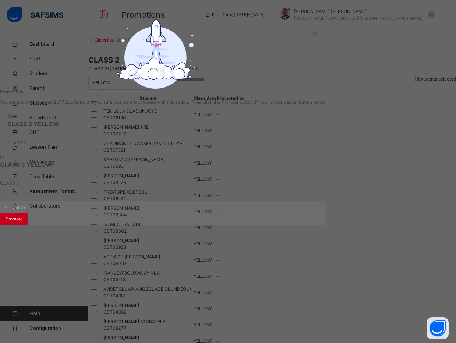
click at [23, 222] on span "Promote" at bounding box center [14, 219] width 17 height 7
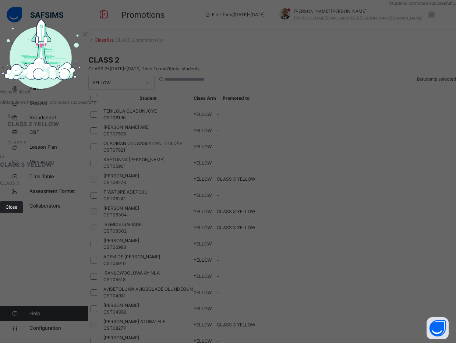
click at [17, 211] on span "Close" at bounding box center [12, 207] width 12 height 7
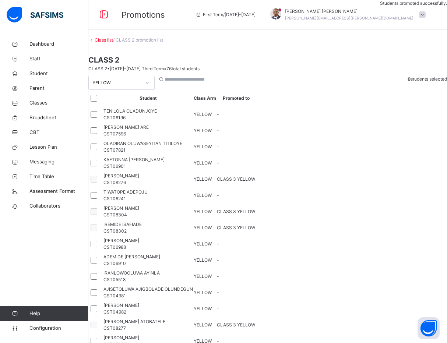
click at [113, 43] on link "Class list" at bounding box center [104, 40] width 18 height 6
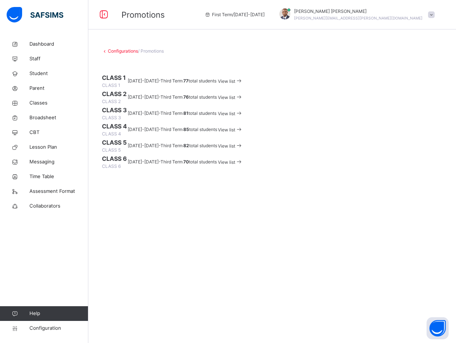
click at [235, 116] on span "View list" at bounding box center [226, 114] width 17 height 6
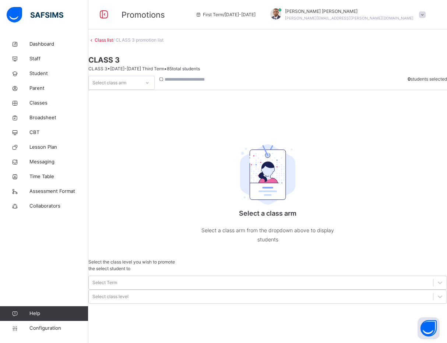
click at [126, 90] on div "Select class arm" at bounding box center [109, 83] width 34 height 14
click at [122, 106] on div "BLUE" at bounding box center [122, 99] width 66 height 13
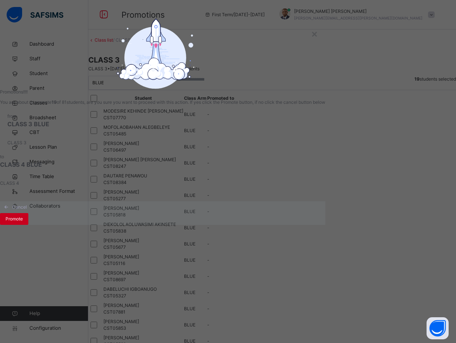
click at [23, 222] on span "Promote" at bounding box center [14, 219] width 17 height 7
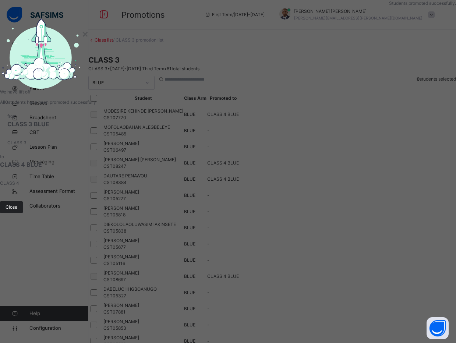
click at [23, 213] on div "Close" at bounding box center [11, 207] width 23 height 12
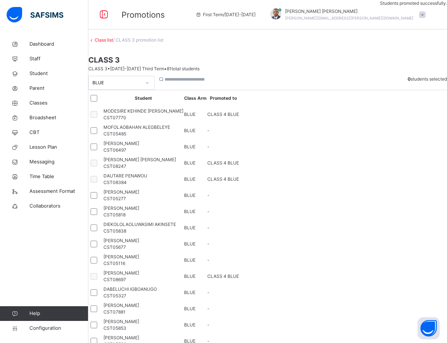
click at [114, 86] on div "BLUE" at bounding box center [116, 83] width 49 height 7
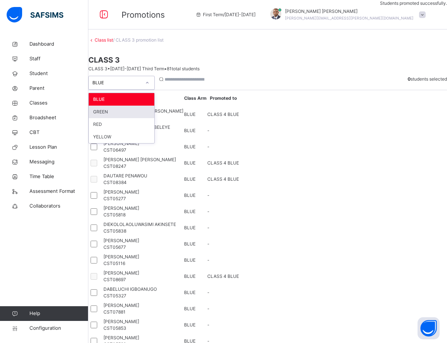
click at [120, 118] on div "GREEN" at bounding box center [122, 112] width 66 height 13
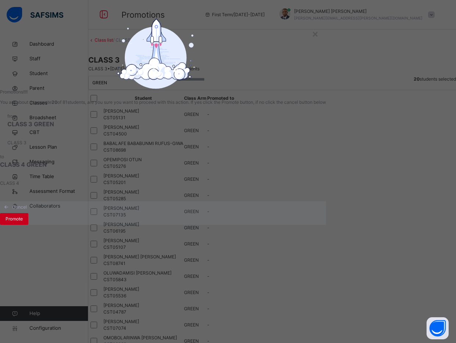
click at [23, 222] on span "Promote" at bounding box center [14, 219] width 17 height 7
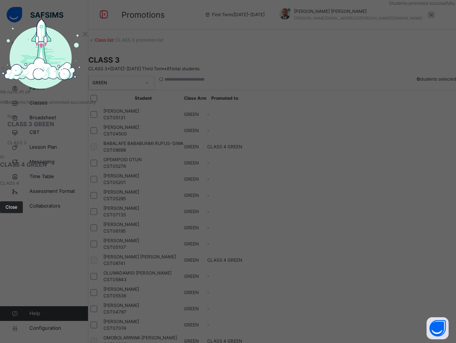
click at [17, 211] on span "Close" at bounding box center [12, 207] width 12 height 7
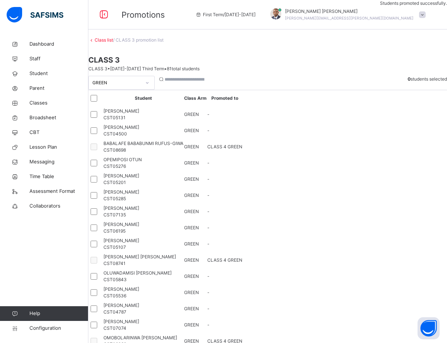
click at [120, 86] on div "GREEN" at bounding box center [116, 83] width 49 height 7
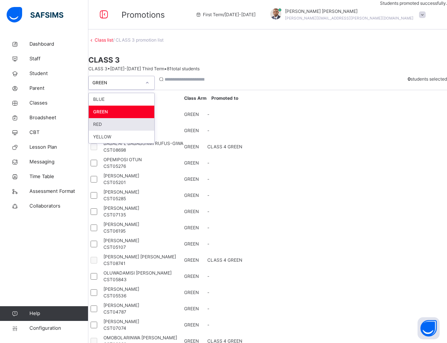
click at [122, 131] on div "RED" at bounding box center [122, 124] width 66 height 13
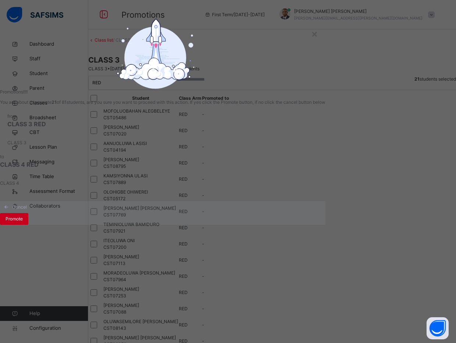
click at [28, 225] on div "Promote" at bounding box center [14, 219] width 28 height 12
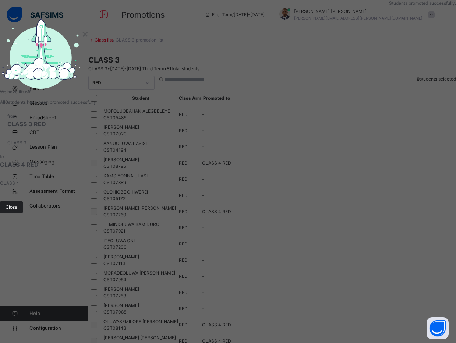
click at [17, 211] on span "Close" at bounding box center [12, 207] width 12 height 7
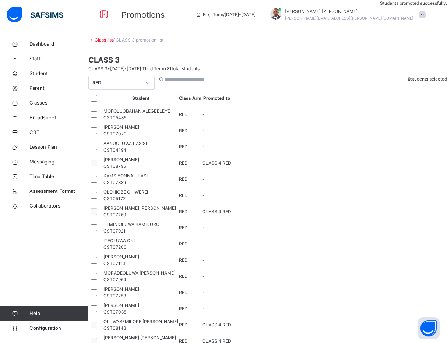
click at [116, 86] on div "RED" at bounding box center [116, 83] width 49 height 7
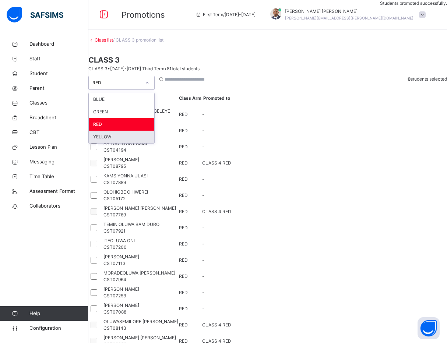
click at [115, 143] on div "YELLOW" at bounding box center [122, 137] width 66 height 13
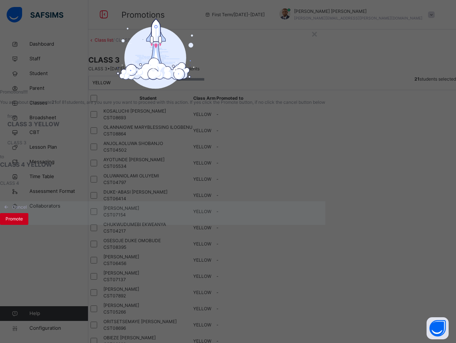
click at [23, 222] on span "Promote" at bounding box center [14, 219] width 17 height 7
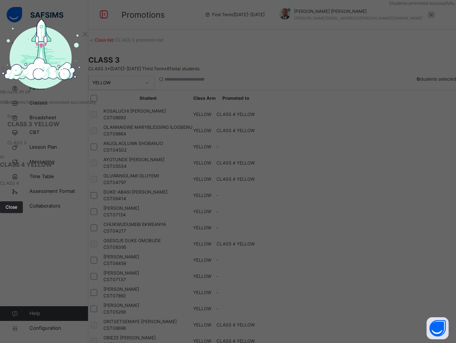
click at [17, 211] on span "Close" at bounding box center [12, 207] width 12 height 7
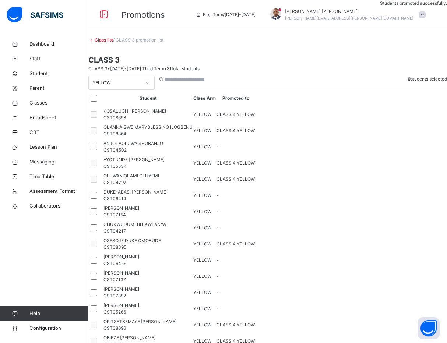
click at [113, 43] on link "Class list" at bounding box center [104, 40] width 18 height 6
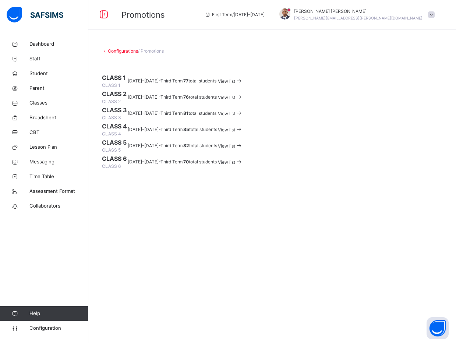
click at [235, 133] on span "View list" at bounding box center [226, 130] width 17 height 6
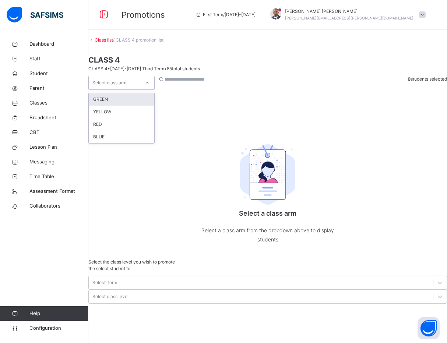
click at [140, 89] on div "Select class arm" at bounding box center [115, 82] width 52 height 11
click at [122, 106] on div "GREEN" at bounding box center [122, 99] width 66 height 13
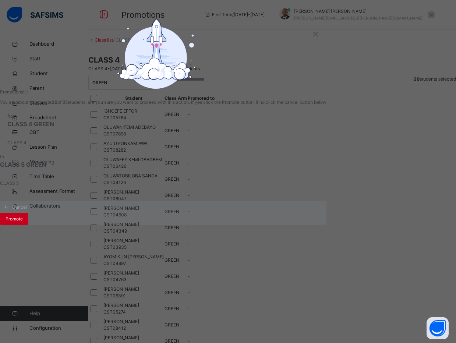
click at [23, 222] on span "Promote" at bounding box center [14, 219] width 17 height 7
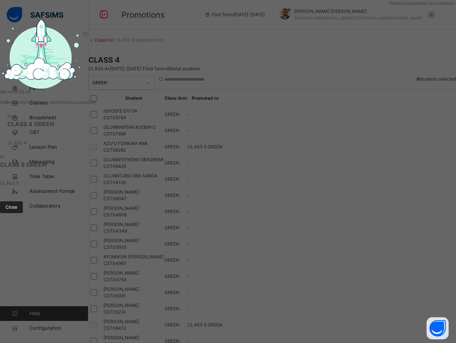
click at [23, 213] on div "Close" at bounding box center [11, 207] width 23 height 12
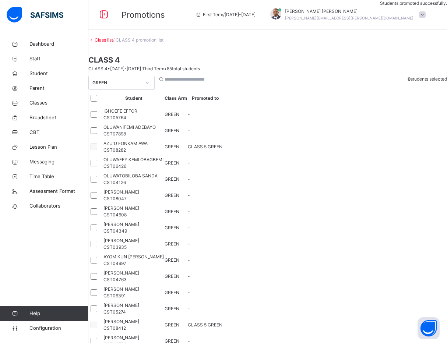
click at [141, 86] on div "GREEN" at bounding box center [116, 83] width 49 height 7
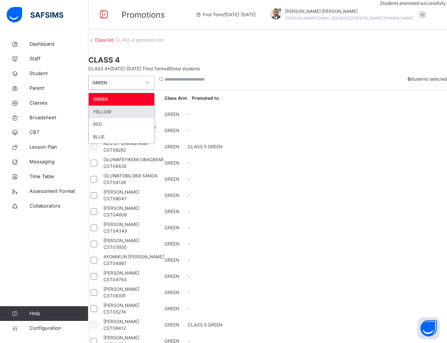
click at [131, 118] on div "YELLOW" at bounding box center [122, 112] width 66 height 13
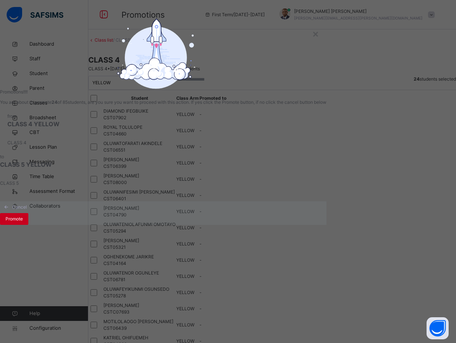
click at [23, 222] on span "Promote" at bounding box center [14, 219] width 17 height 7
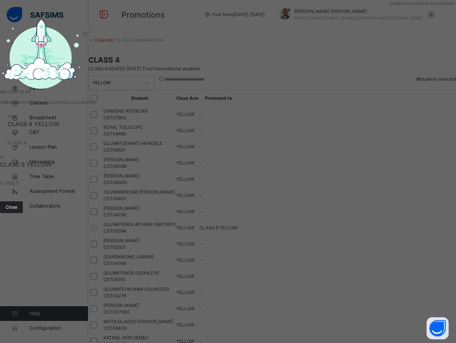
click at [17, 211] on span "Close" at bounding box center [12, 207] width 12 height 7
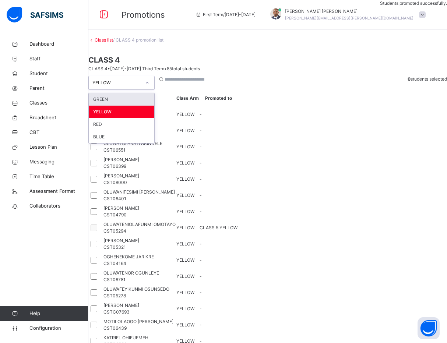
click at [123, 86] on div "YELLOW" at bounding box center [116, 83] width 49 height 7
click at [120, 131] on div "RED" at bounding box center [122, 124] width 66 height 13
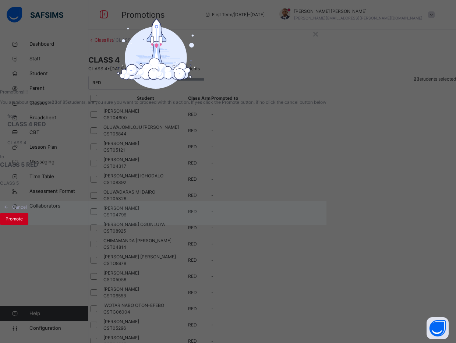
click at [28, 225] on div "Promote" at bounding box center [14, 219] width 28 height 12
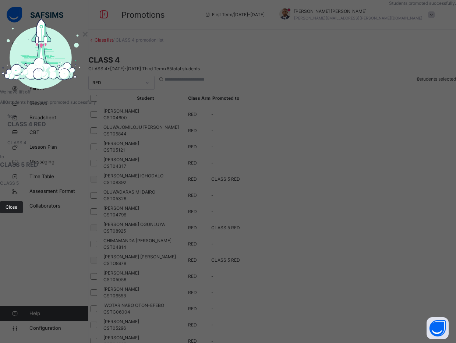
click at [23, 213] on div "Close" at bounding box center [11, 207] width 23 height 12
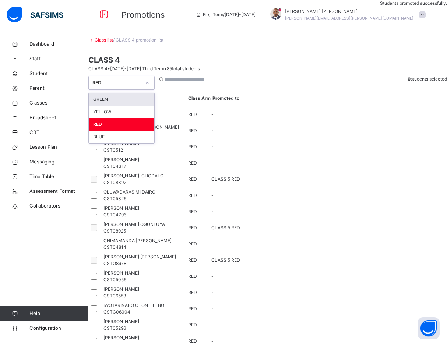
click at [137, 89] on div "RED" at bounding box center [115, 82] width 52 height 11
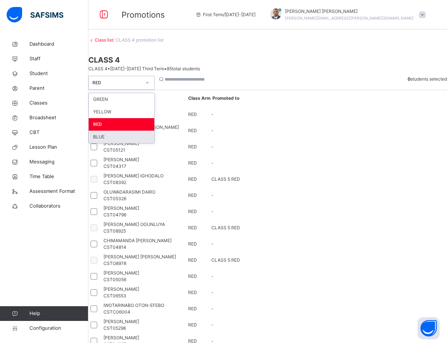
click at [131, 143] on div "BLUE" at bounding box center [122, 137] width 66 height 13
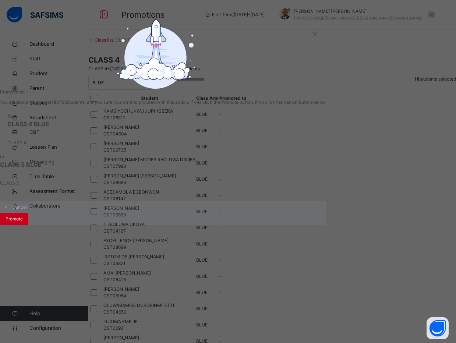
click at [28, 225] on div "Promote" at bounding box center [14, 219] width 28 height 12
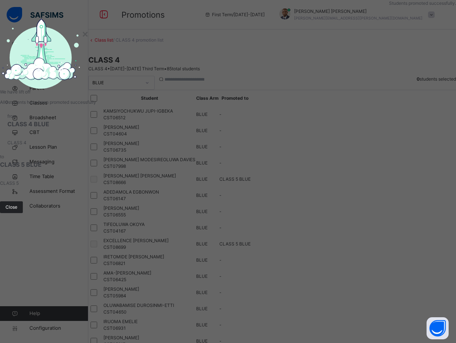
click at [17, 211] on span "Close" at bounding box center [12, 207] width 12 height 7
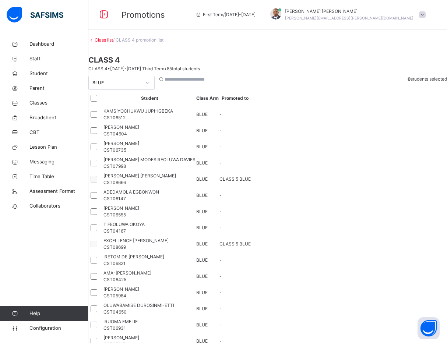
click at [120, 86] on div "BLUE" at bounding box center [116, 83] width 49 height 7
click at [113, 43] on link "Class list" at bounding box center [104, 40] width 18 height 6
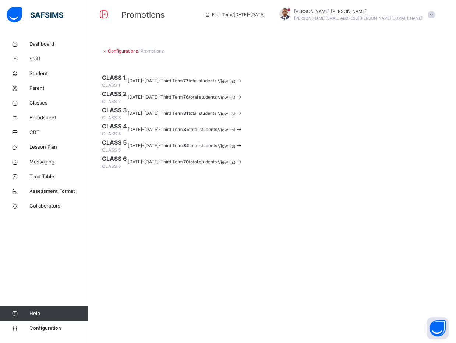
click at [235, 149] on span "View list" at bounding box center [226, 146] width 17 height 6
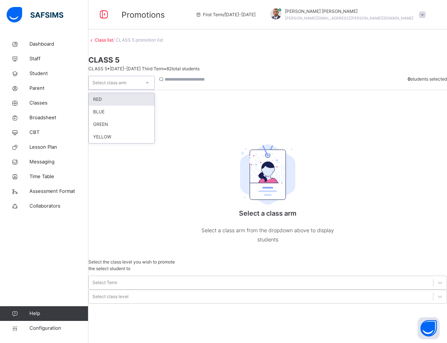
click at [130, 90] on div "Select class arm" at bounding box center [121, 83] width 66 height 14
click at [154, 106] on div "RED" at bounding box center [122, 99] width 66 height 13
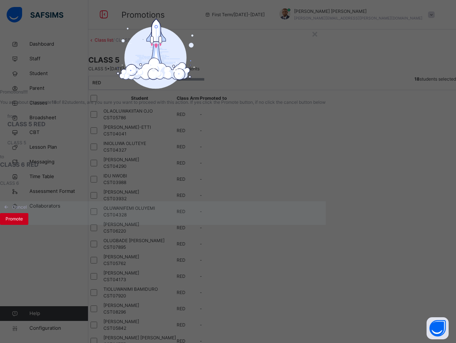
click at [28, 225] on div "Promote" at bounding box center [14, 219] width 28 height 12
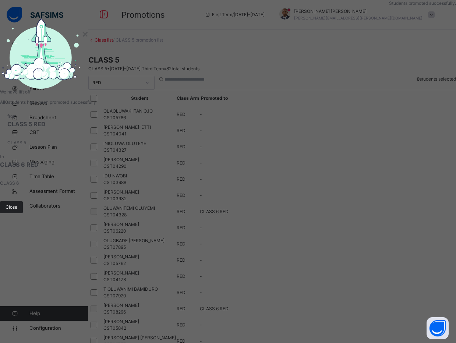
click at [17, 211] on span "Close" at bounding box center [12, 207] width 12 height 7
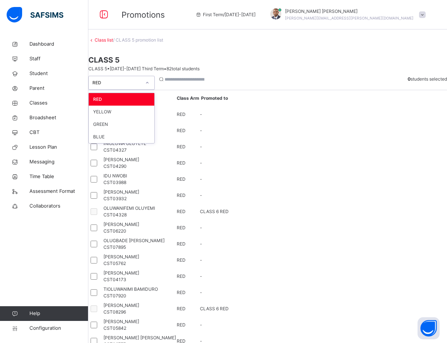
click at [113, 86] on div "RED" at bounding box center [116, 83] width 49 height 7
click at [114, 118] on div "YELLOW" at bounding box center [122, 112] width 66 height 13
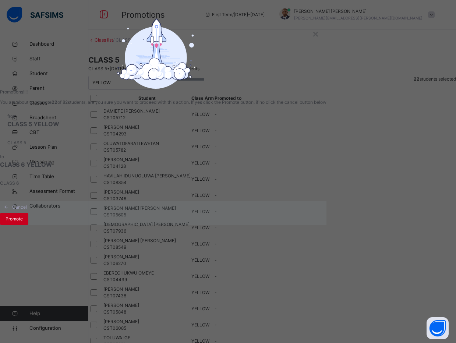
click at [23, 222] on span "Promote" at bounding box center [14, 219] width 17 height 7
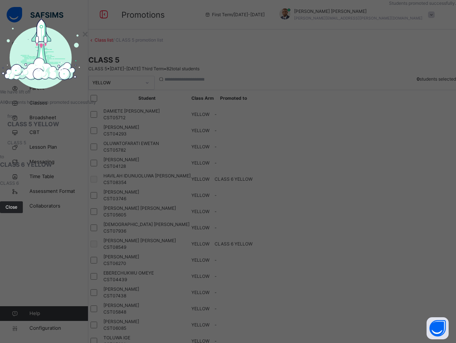
click at [17, 211] on span "Close" at bounding box center [12, 207] width 12 height 7
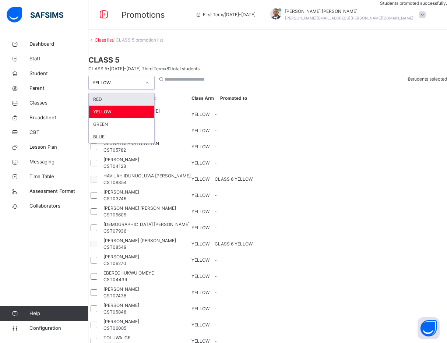
click at [109, 86] on div "YELLOW" at bounding box center [116, 83] width 49 height 7
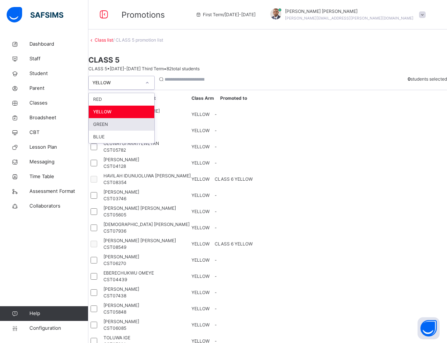
click at [114, 131] on div "GREEN" at bounding box center [122, 124] width 66 height 13
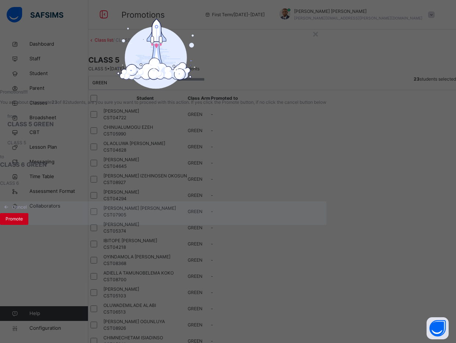
click at [23, 222] on span "Promote" at bounding box center [14, 219] width 17 height 7
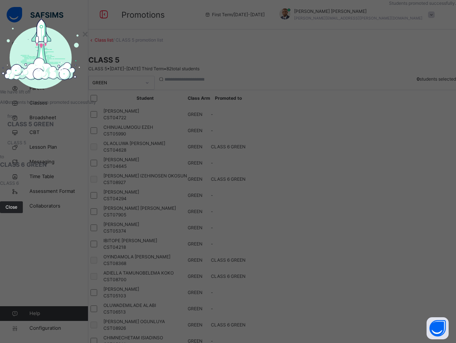
click at [17, 211] on span "Close" at bounding box center [12, 207] width 12 height 7
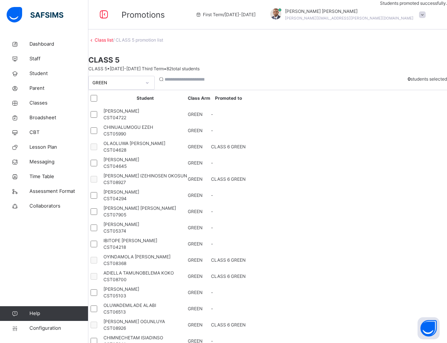
click at [124, 86] on div "GREEN" at bounding box center [116, 83] width 49 height 7
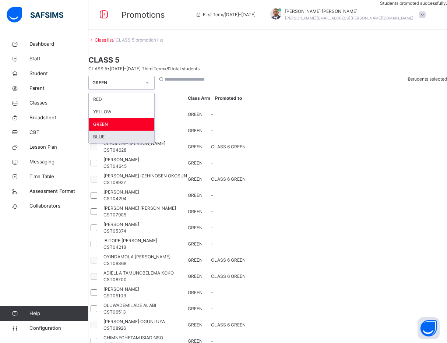
click at [124, 143] on div "BLUE" at bounding box center [122, 137] width 66 height 13
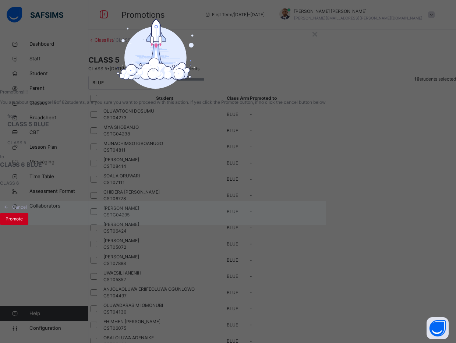
click at [23, 222] on span "Promote" at bounding box center [14, 219] width 17 height 7
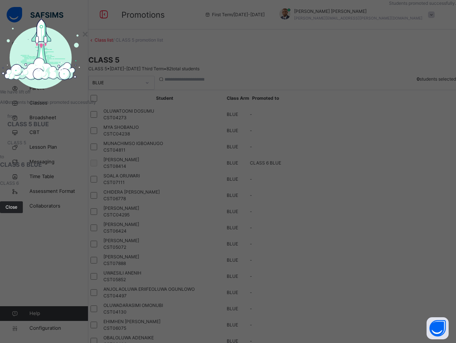
click at [23, 213] on div "Close" at bounding box center [11, 207] width 23 height 12
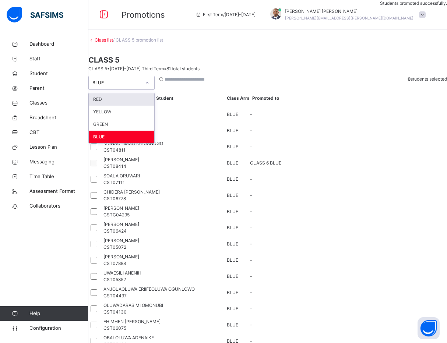
click at [125, 89] on div "BLUE" at bounding box center [115, 82] width 52 height 11
click at [116, 47] on div "Class list / CLASS 5 promotion list CLASS 5 CLASS 5 • [DATE]-[DATE] Third Term …" at bounding box center [267, 315] width 359 height 557
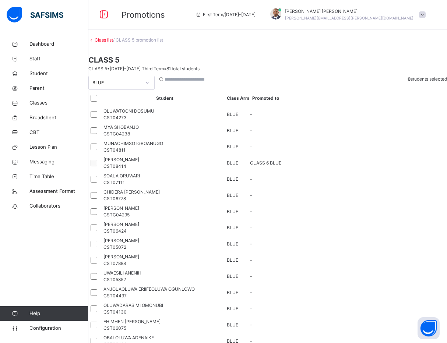
click at [113, 43] on link "Class list" at bounding box center [104, 40] width 18 height 6
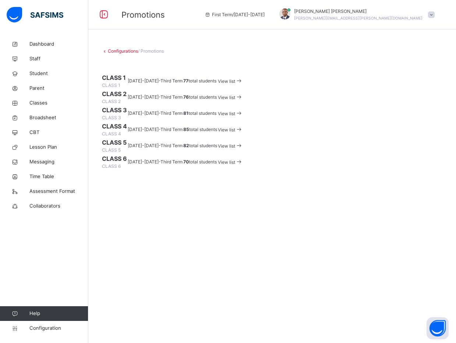
click at [235, 165] on span "View list" at bounding box center [226, 162] width 17 height 6
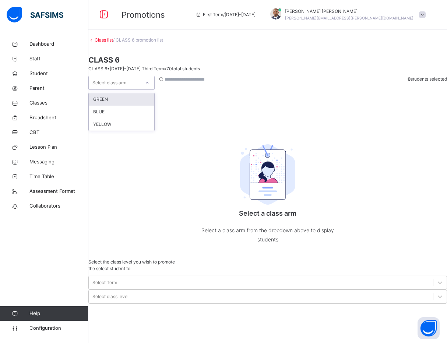
click at [126, 90] on div "Select class arm" at bounding box center [109, 83] width 34 height 14
click at [126, 106] on div "GREEN" at bounding box center [122, 99] width 66 height 13
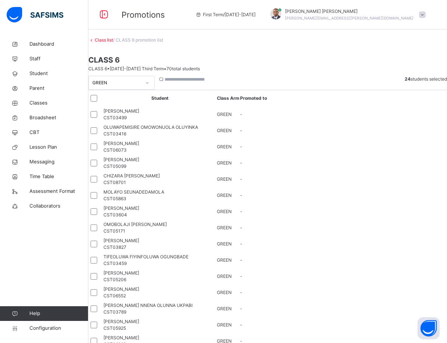
click at [113, 43] on link "Class list" at bounding box center [104, 40] width 18 height 6
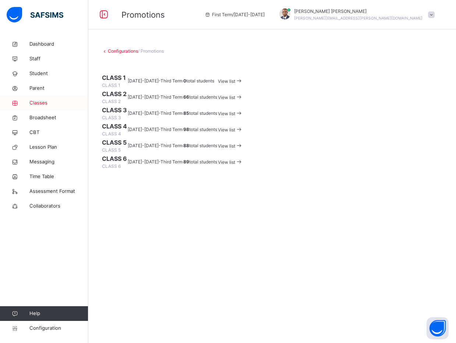
click at [40, 101] on span "Classes" at bounding box center [58, 102] width 59 height 7
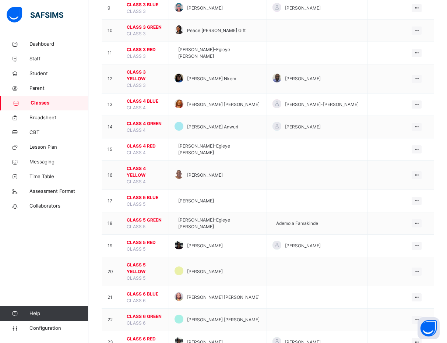
scroll to position [302, 0]
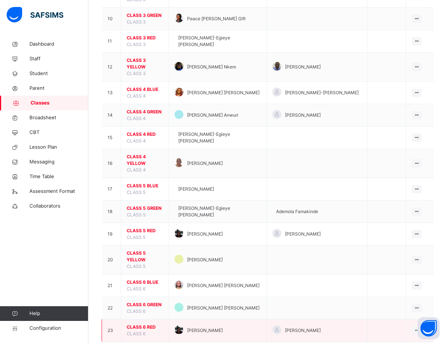
click at [145, 324] on span "CLASS 6 RED" at bounding box center [145, 327] width 36 height 7
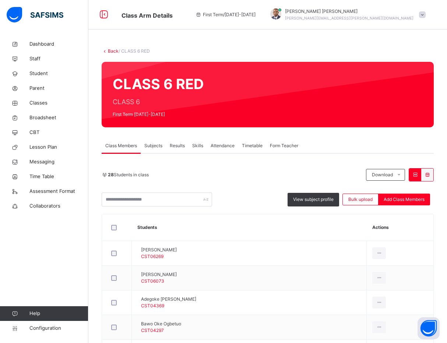
click at [275, 176] on div "28 Students in class" at bounding box center [232, 175] width 261 height 7
click at [255, 191] on div "28 Students in class Download Pdf Report Excel Report View subject profile Bulk…" at bounding box center [268, 187] width 332 height 38
click at [230, 101] on div "CLASS 6 RED CLASS 6 First Term [DATE]-[DATE]" at bounding box center [268, 95] width 332 height 66
click at [139, 200] on input "text" at bounding box center [157, 200] width 110 height 14
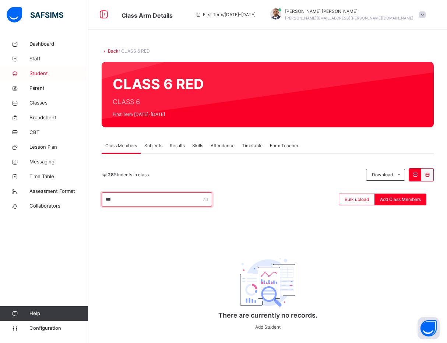
type input "***"
click at [36, 71] on span "Student" at bounding box center [58, 73] width 59 height 7
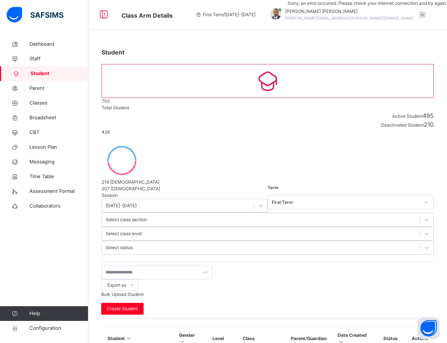
click at [159, 261] on div "Export as Pdf Report Excel Report Excel Report (LMS) Bulk Upload Student Create…" at bounding box center [268, 289] width 332 height 57
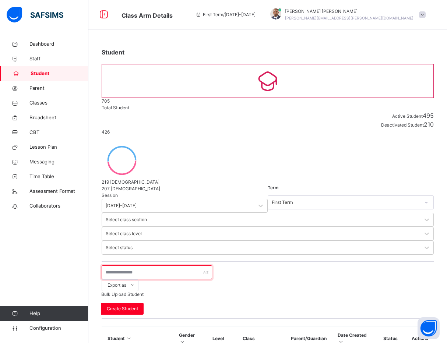
click at [158, 265] on input "text" at bounding box center [157, 272] width 110 height 14
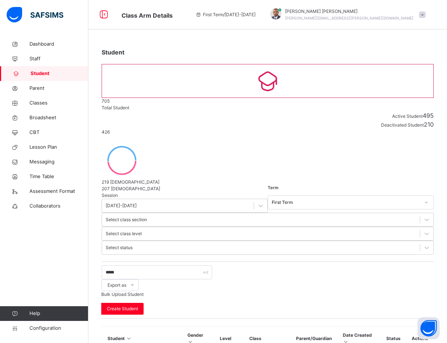
click at [286, 192] on div "Session [DATE]-[DATE] Term First Term Select class section Select class level S…" at bounding box center [268, 345] width 332 height 306
drag, startPoint x: 149, startPoint y: 172, endPoint x: 100, endPoint y: 174, distance: 49.7
click at [100, 174] on div "Student 705 Total Student Active Student 495 Deactivated Student 210 426 Total …" at bounding box center [267, 273] width 359 height 473
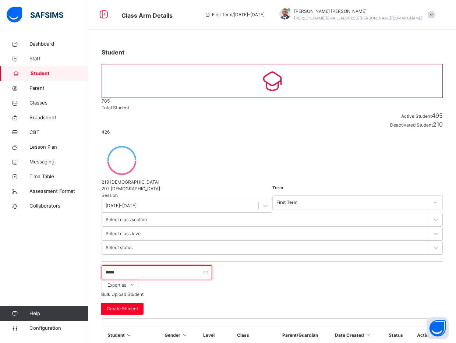
type input "*****"
click at [388, 142] on div "219 [DEMOGRAPHIC_DATA] 207 [DEMOGRAPHIC_DATA]" at bounding box center [272, 167] width 341 height 50
click at [444, 149] on div "Student 705 Total Student Active Student 495 Deactivated Student 210 426 Total …" at bounding box center [272, 222] width 368 height 370
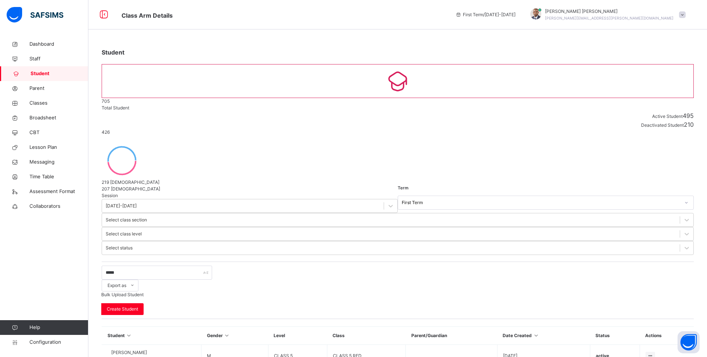
click at [572, 92] on div "Student 705 Total Student Active Student 495 Deactivated Student 210 426 Total …" at bounding box center [397, 222] width 618 height 370
click at [567, 65] on div "Student 705 Total Student Active Student 495 Deactivated Student 210 426 Total …" at bounding box center [397, 222] width 618 height 370
click at [560, 110] on div "Student 705 Total Student Active Student 495 Deactivated Student 210 426 Total …" at bounding box center [397, 222] width 618 height 370
click at [54, 339] on span "Configuration" at bounding box center [58, 341] width 59 height 7
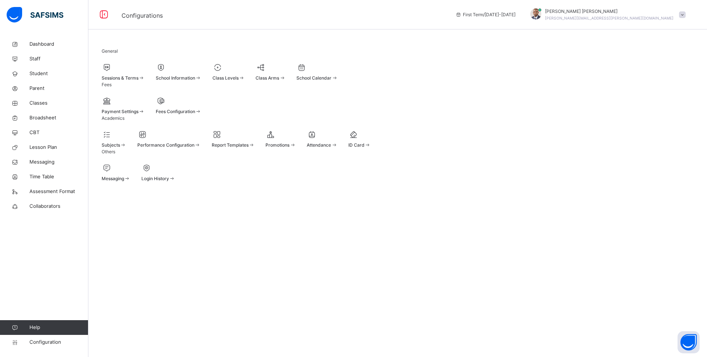
click at [572, 74] on div "Sessions & Terms School Information Class Levels Class Arms School Calendar" at bounding box center [398, 72] width 592 height 20
click at [296, 140] on div at bounding box center [280, 134] width 30 height 11
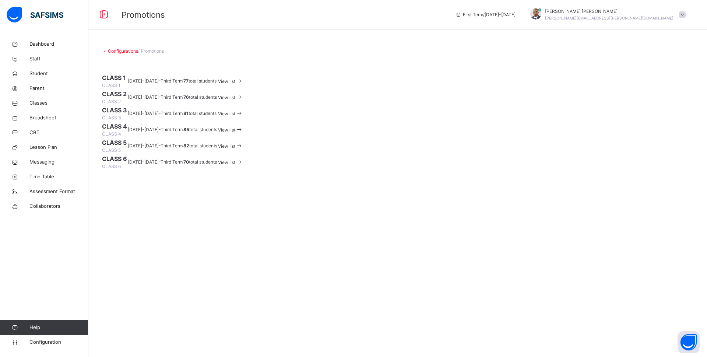
click at [272, 62] on span at bounding box center [398, 67] width 592 height 11
click at [38, 103] on span "Classes" at bounding box center [58, 102] width 59 height 7
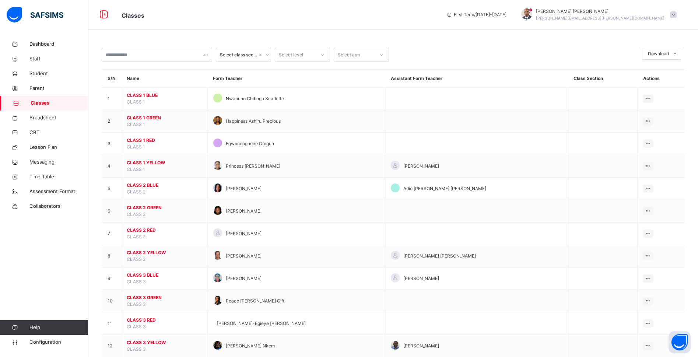
click at [560, 35] on div "Select class section Select level Select arm Download Pdf Report Excel Report S…" at bounding box center [392, 322] width 609 height 645
click at [489, 40] on div "Select class section Select level Select arm Download Pdf Report Excel Report S…" at bounding box center [392, 341] width 609 height 608
click at [46, 342] on span "Configuration" at bounding box center [58, 341] width 59 height 7
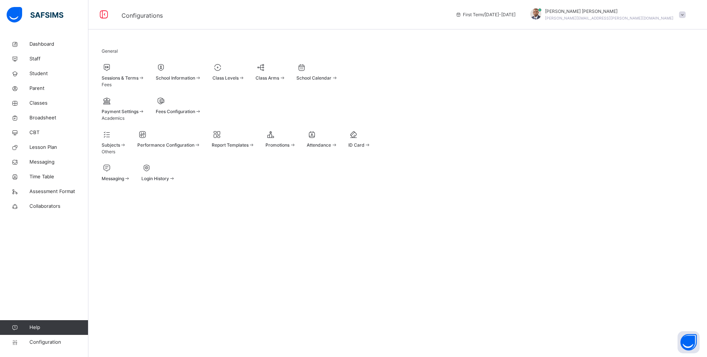
click at [283, 115] on div "Payment Settings Fees Configuration" at bounding box center [398, 105] width 592 height 20
click at [98, 151] on div "General Sessions & Terms School Information Class Levels Class Arms School Cale…" at bounding box center [397, 115] width 618 height 156
click at [88, 149] on link "Lesson Plan" at bounding box center [44, 147] width 88 height 15
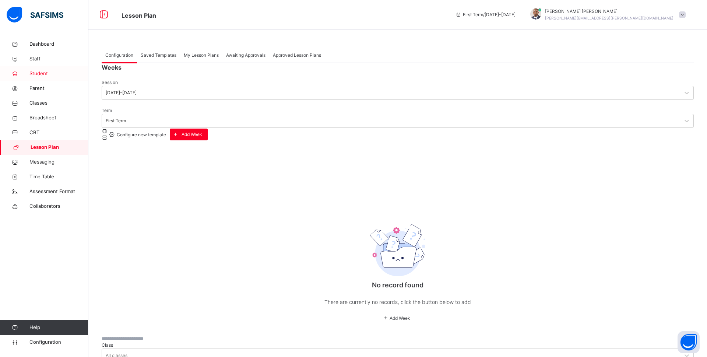
click at [36, 73] on span "Student" at bounding box center [58, 73] width 59 height 7
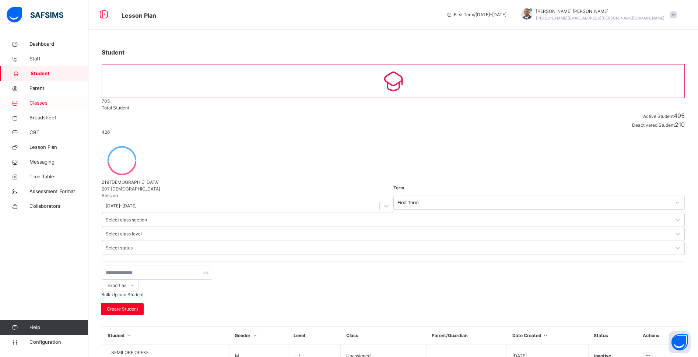
click at [38, 103] on span "Classes" at bounding box center [58, 102] width 59 height 7
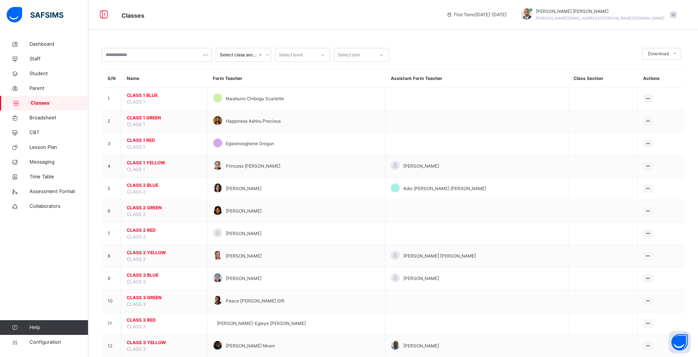
click at [44, 104] on span "Classes" at bounding box center [60, 102] width 58 height 7
click at [46, 341] on span "Configuration" at bounding box center [58, 341] width 59 height 7
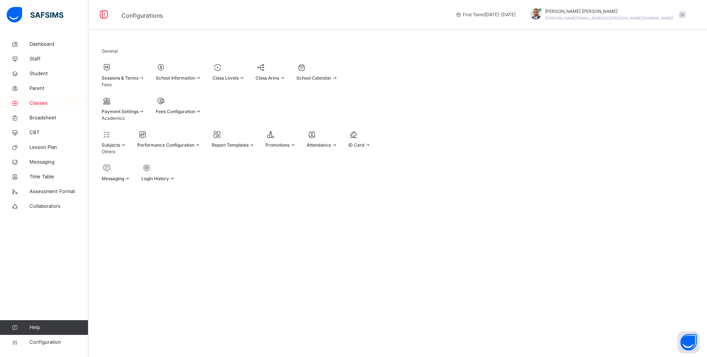
click at [46, 103] on span "Classes" at bounding box center [58, 102] width 59 height 7
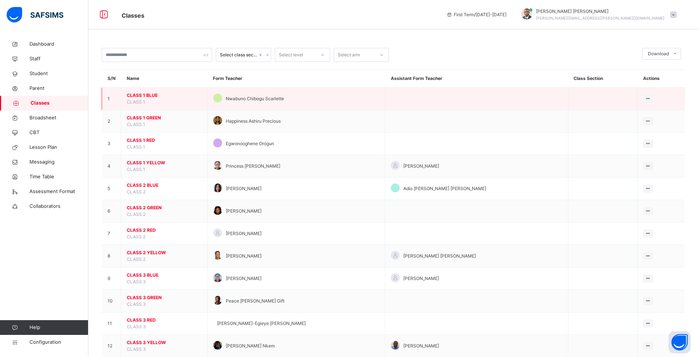
click at [143, 94] on span "CLASS 1 BLUE" at bounding box center [164, 95] width 75 height 7
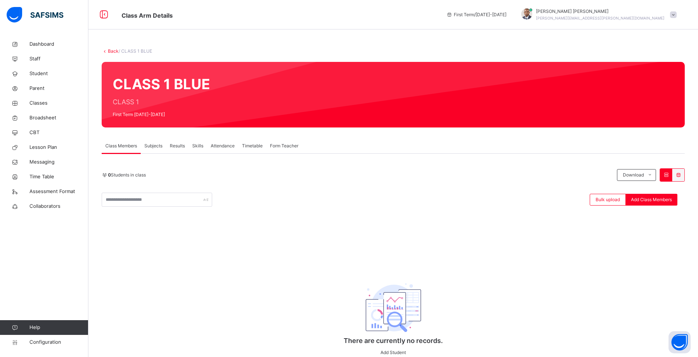
click at [111, 52] on link "Back" at bounding box center [113, 51] width 11 height 6
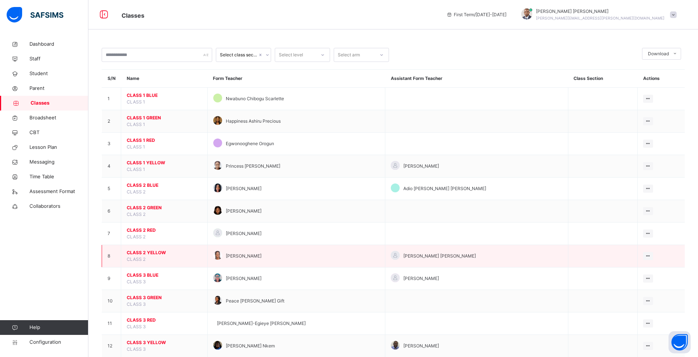
click at [148, 251] on span "CLASS 2 YELLOW" at bounding box center [164, 252] width 75 height 7
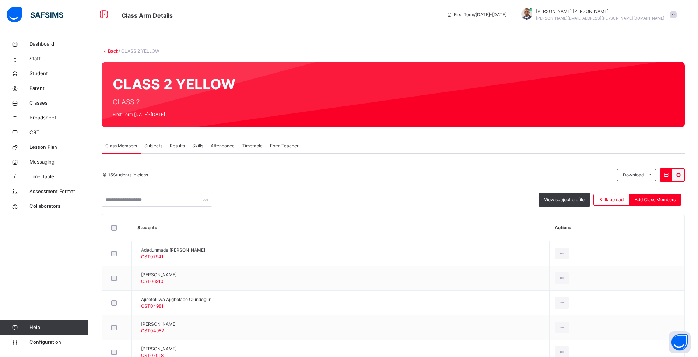
click at [402, 181] on div "15 Students in class Download Pdf Report Excel Report" at bounding box center [393, 174] width 583 height 13
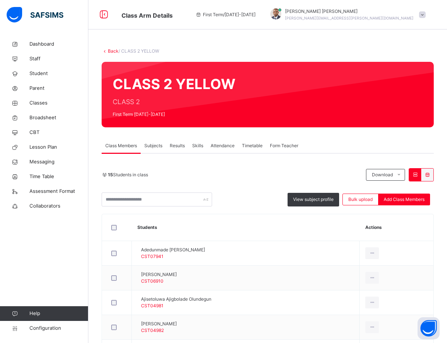
click at [313, 86] on div "CLASS 2 YELLOW CLASS 2 First Term [DATE]-[DATE]" at bounding box center [268, 95] width 332 height 66
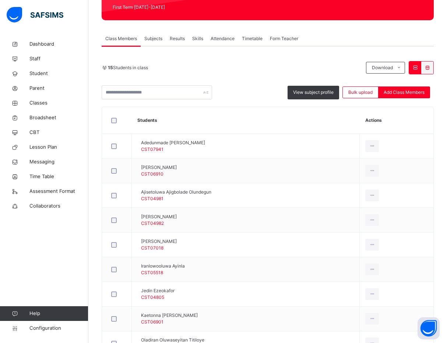
scroll to position [106, 0]
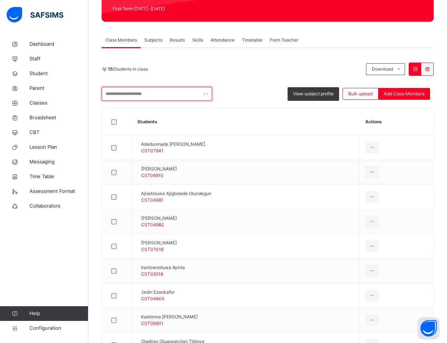
click at [151, 96] on input "text" at bounding box center [157, 94] width 110 height 14
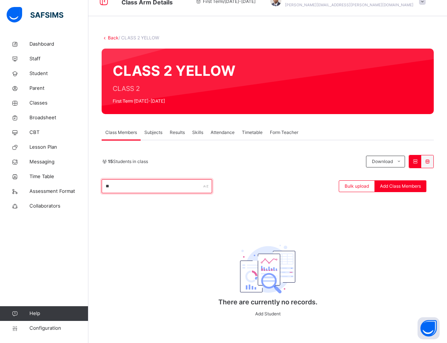
type input "*"
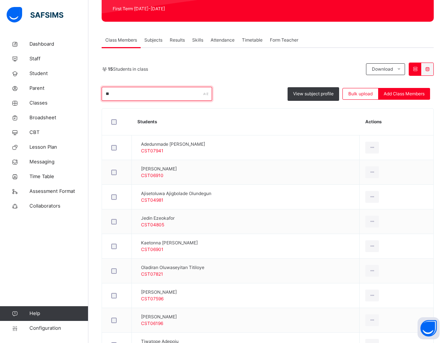
scroll to position [0, 0]
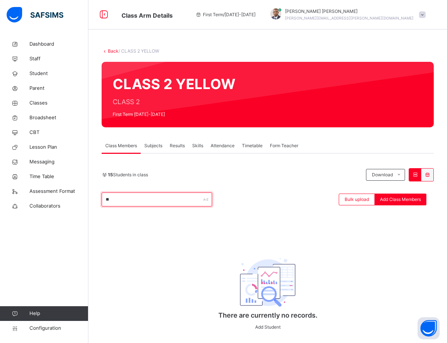
type input "*"
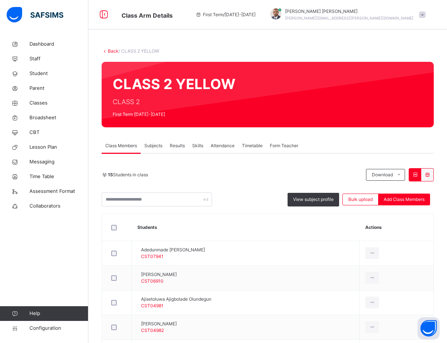
click at [208, 181] on div "15 Students in class Download Pdf Report Excel Report" at bounding box center [268, 174] width 332 height 13
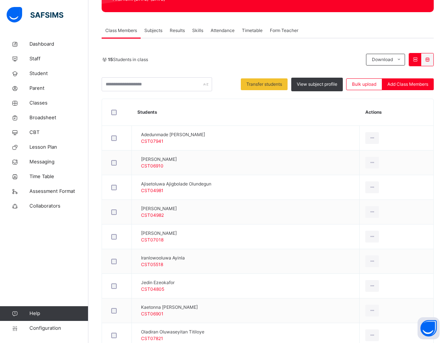
scroll to position [116, 0]
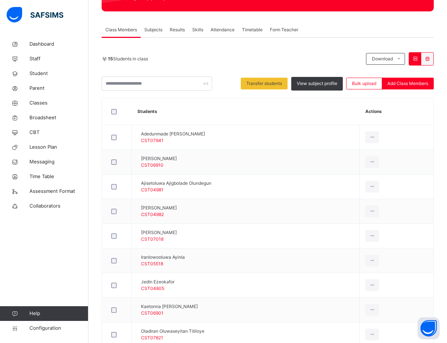
click at [282, 114] on th "Students" at bounding box center [246, 111] width 228 height 27
click at [266, 81] on span "Transfer students" at bounding box center [264, 83] width 36 height 7
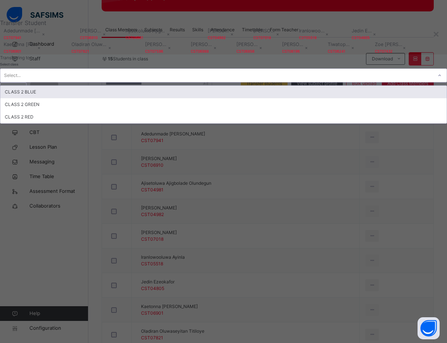
click at [437, 79] on icon at bounding box center [439, 75] width 4 height 7
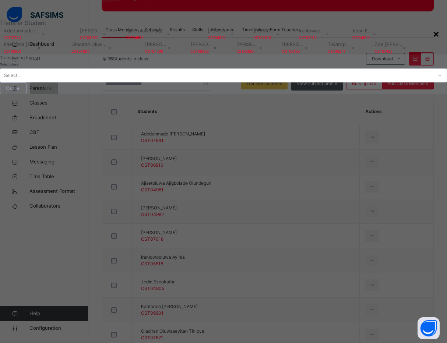
click at [433, 41] on div "×" at bounding box center [436, 33] width 7 height 15
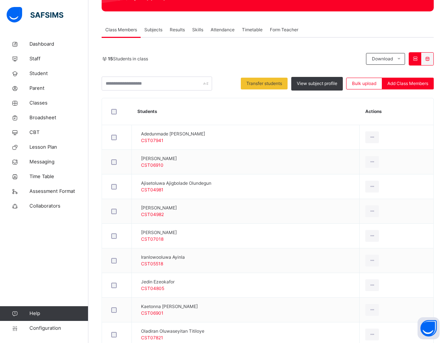
click at [166, 56] on div "15 Students in class" at bounding box center [232, 59] width 261 height 7
click at [46, 330] on span "Configuration" at bounding box center [58, 328] width 59 height 7
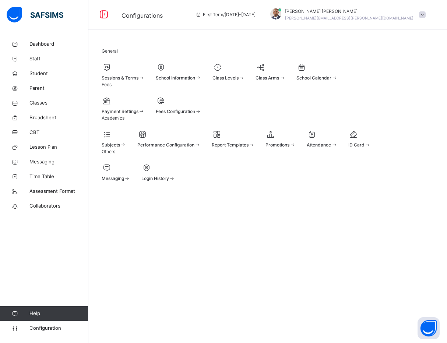
click at [296, 140] on div at bounding box center [280, 134] width 30 height 11
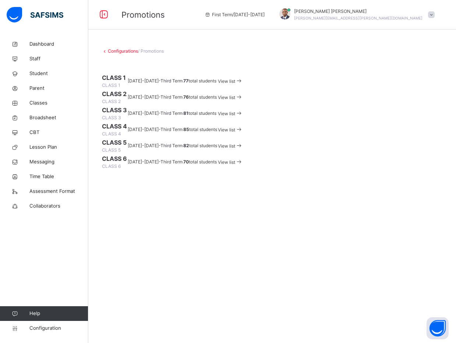
click at [300, 56] on div "Configurations / Promotions CLASS 1 CLASS [PHONE_NUMBER][DATE][DATE] - Third Te…" at bounding box center [272, 109] width 368 height 144
click at [94, 97] on div "Configurations / Promotions CLASS 1 CLASS [PHONE_NUMBER][DATE][DATE] - Third Te…" at bounding box center [272, 109] width 368 height 144
click at [94, 93] on div "Configurations / Promotions CLASS 1 CLASS [PHONE_NUMBER][DATE][DATE] - Third Te…" at bounding box center [272, 109] width 368 height 144
click at [325, 38] on div "Configurations / Promotions CLASS 1 CLASS [PHONE_NUMBER][DATE][DATE] - Third Te…" at bounding box center [272, 109] width 368 height 144
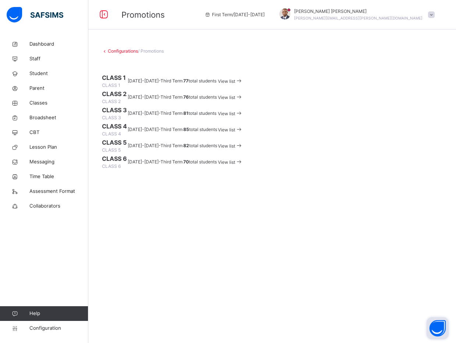
click at [434, 326] on button "Open asap" at bounding box center [438, 328] width 22 height 22
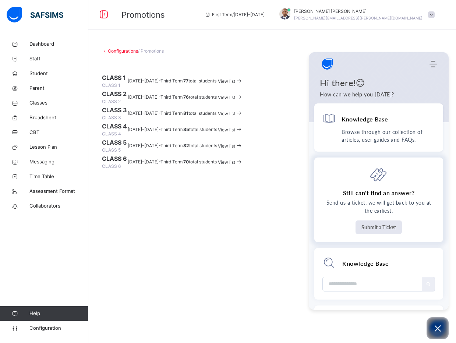
click at [377, 224] on button "Submit a Ticket" at bounding box center [379, 228] width 46 height 14
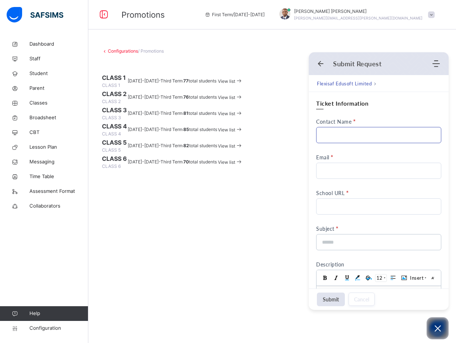
click at [342, 140] on input "Contact Name" at bounding box center [378, 135] width 125 height 16
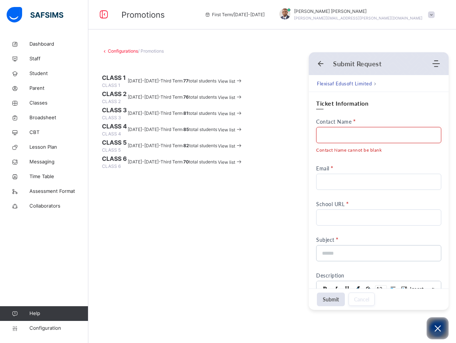
click at [354, 134] on input "Contact Name" at bounding box center [378, 135] width 125 height 16
click at [324, 216] on input "School URL" at bounding box center [378, 217] width 125 height 16
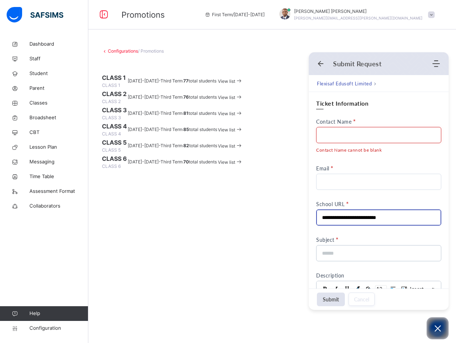
type input "**********"
click at [329, 137] on input "Contact Name" at bounding box center [378, 135] width 125 height 16
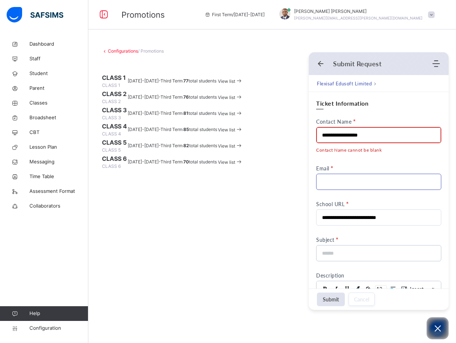
type input "**********"
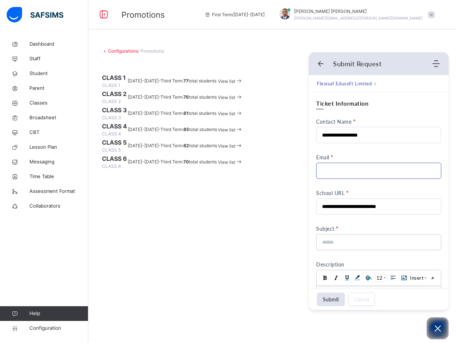
click at [345, 176] on input "Email" at bounding box center [378, 171] width 125 height 16
type input "**********"
click at [357, 246] on input at bounding box center [376, 242] width 109 height 15
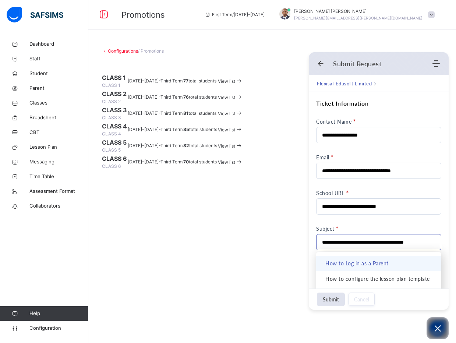
scroll to position [0, 18]
type input "**********"
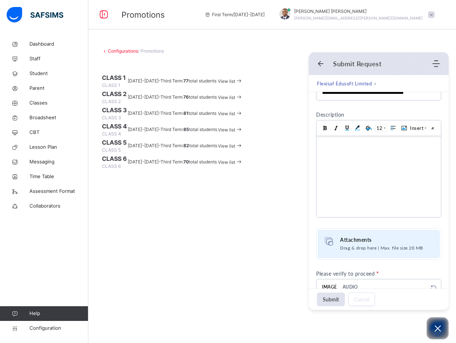
scroll to position [176, 0]
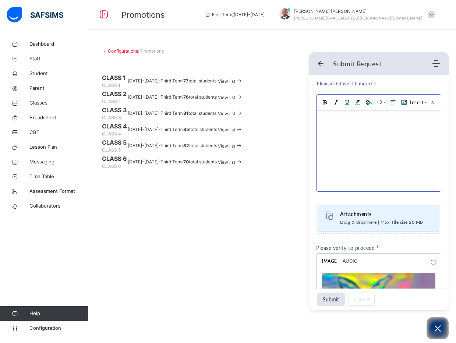
click at [359, 157] on body at bounding box center [379, 150] width 124 height 81
click at [318, 61] on icon "Back" at bounding box center [320, 63] width 7 height 7
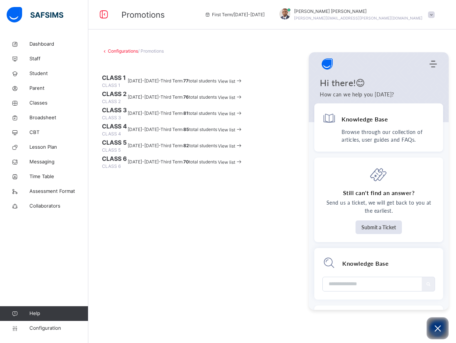
click at [270, 70] on span at bounding box center [272, 67] width 341 height 11
